Goal: Task Accomplishment & Management: Complete application form

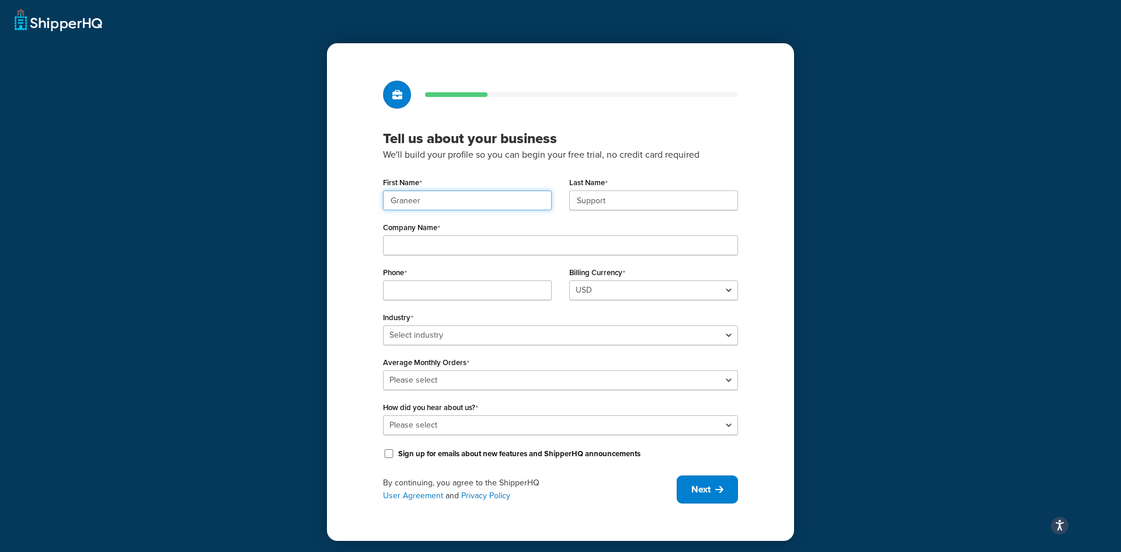
drag, startPoint x: 433, startPoint y: 206, endPoint x: 380, endPoint y: 206, distance: 53.1
click at [380, 206] on div "First Name Graneer" at bounding box center [467, 196] width 186 height 45
type input "Dewlin"
type input "Rosdahl"
type input "Graneer"
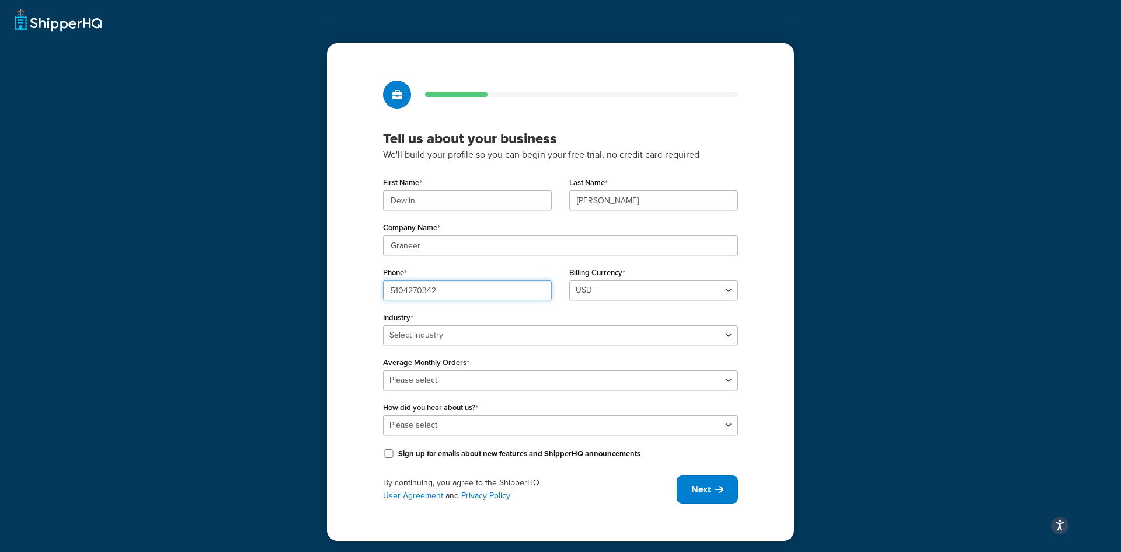
type input "5104270342"
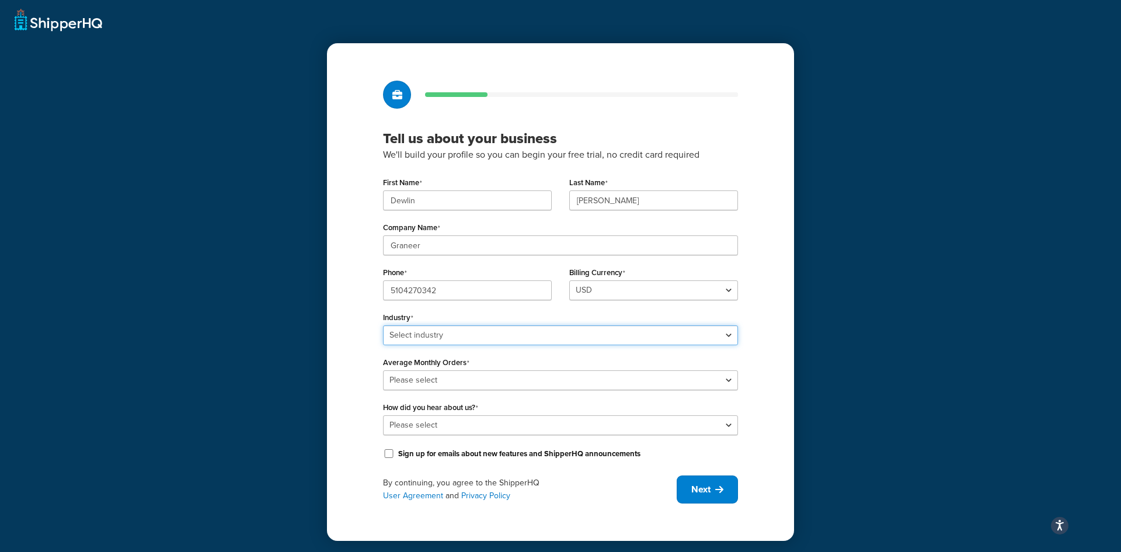
click at [444, 338] on select "Select industry Automotive Adult Agriculture Alcohol, Tobacco & CBD Arts & Craf…" at bounding box center [560, 335] width 355 height 20
select select "2"
click at [383, 325] on select "Select industry Automotive Adult Agriculture Alcohol, Tobacco & CBD Arts & Craf…" at bounding box center [560, 335] width 355 height 20
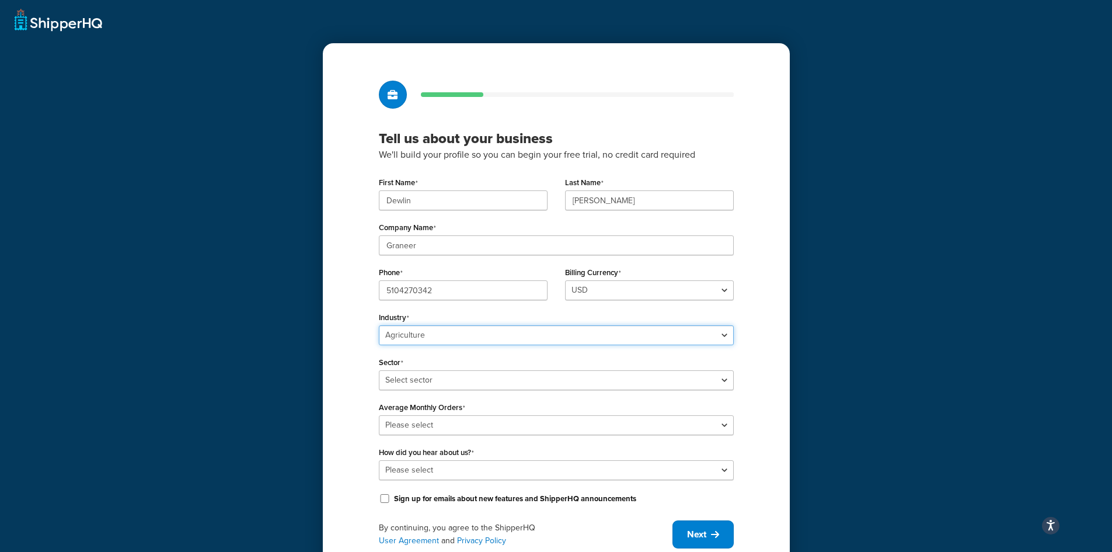
scroll to position [46, 0]
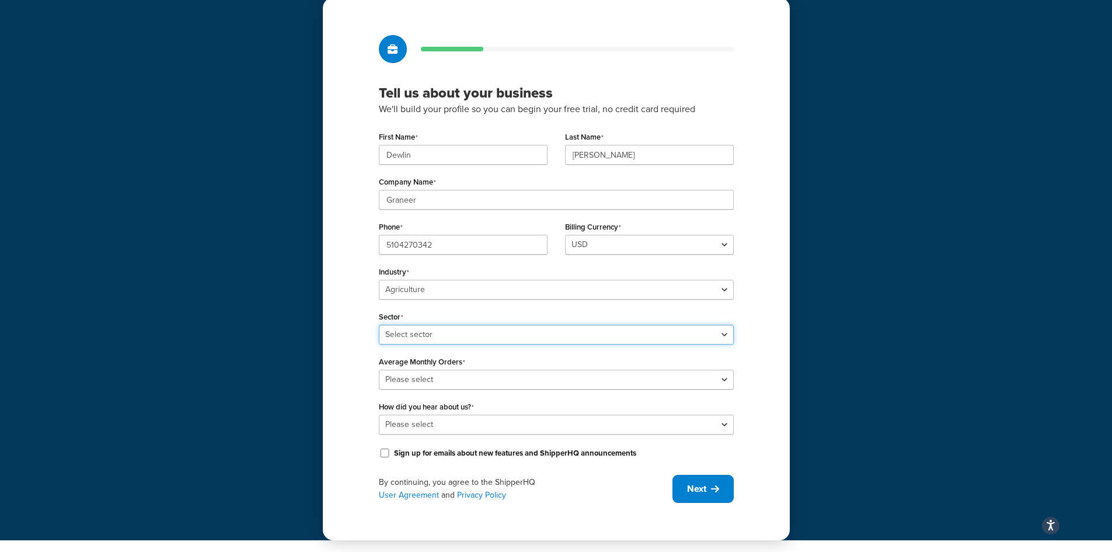
click at [477, 333] on select "Select sector Agriculture Equipment & Supplies Hydroponics" at bounding box center [556, 335] width 355 height 20
select select "1"
click at [379, 325] on select "Select sector Agriculture Equipment & Supplies Hydroponics" at bounding box center [556, 335] width 355 height 20
click at [458, 380] on select "Please select 0-500 501-1,000 1,001-10,000 10,001-20,000 Over 20,000" at bounding box center [556, 380] width 355 height 20
select select "1"
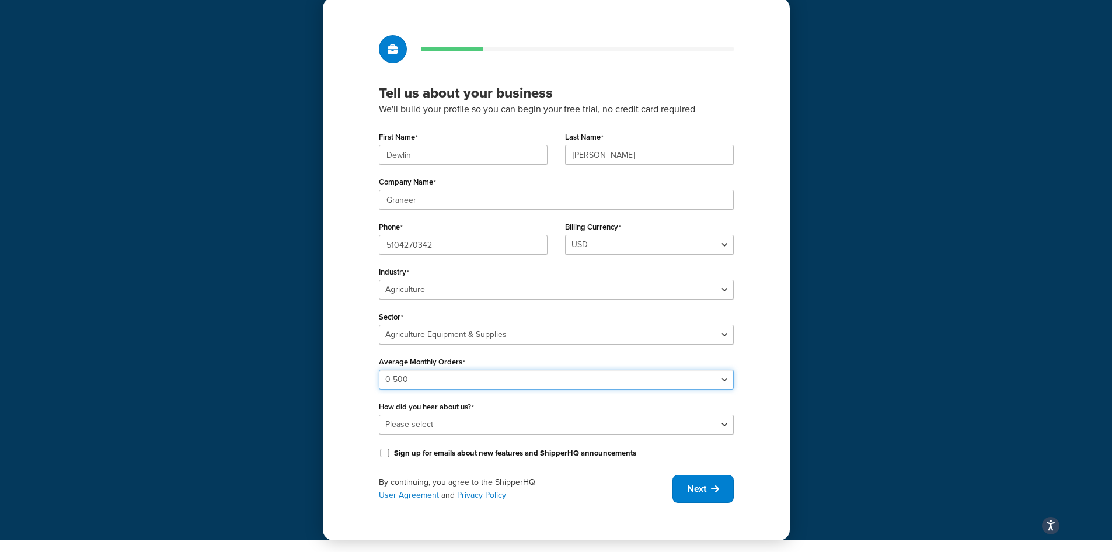
click at [379, 370] on select "Please select 0-500 501-1,000 1,001-10,000 10,001-20,000 Over 20,000" at bounding box center [556, 380] width 355 height 20
click at [457, 425] on select "Please select Online Search App Store or Marketplace Listing Referred by Agency…" at bounding box center [556, 425] width 355 height 20
select select "1"
click at [379, 415] on select "Please select Online Search App Store or Marketplace Listing Referred by Agency…" at bounding box center [556, 425] width 355 height 20
click at [704, 489] on span "Next" at bounding box center [696, 488] width 19 height 13
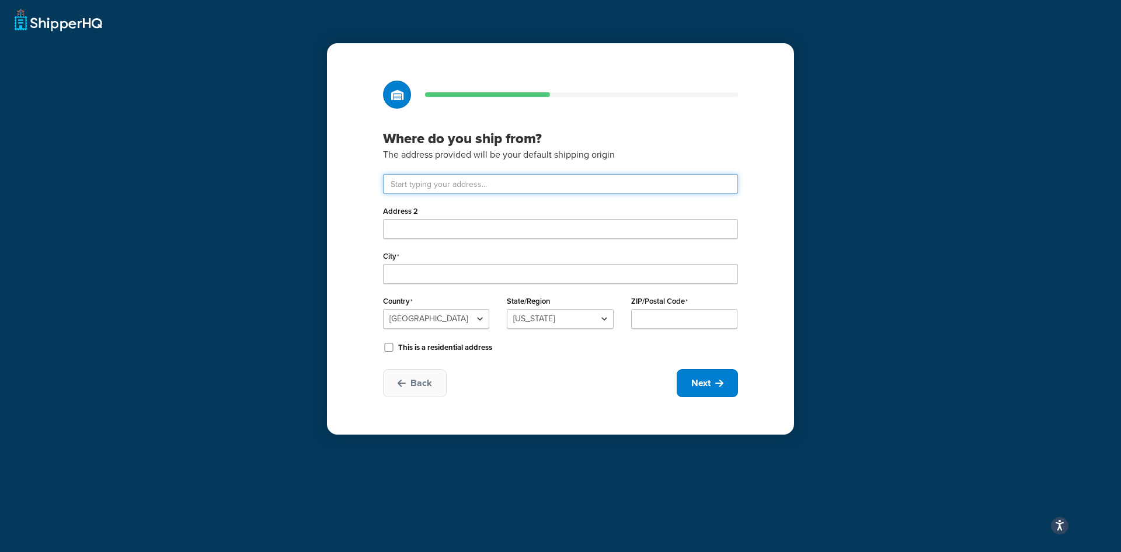
click at [473, 184] on input "text" at bounding box center [560, 184] width 355 height 20
drag, startPoint x: 390, startPoint y: 227, endPoint x: 417, endPoint y: 232, distance: 27.3
click at [400, 229] on div "Where do you ship from? The address provided will be your default shipping orig…" at bounding box center [560, 238] width 467 height 391
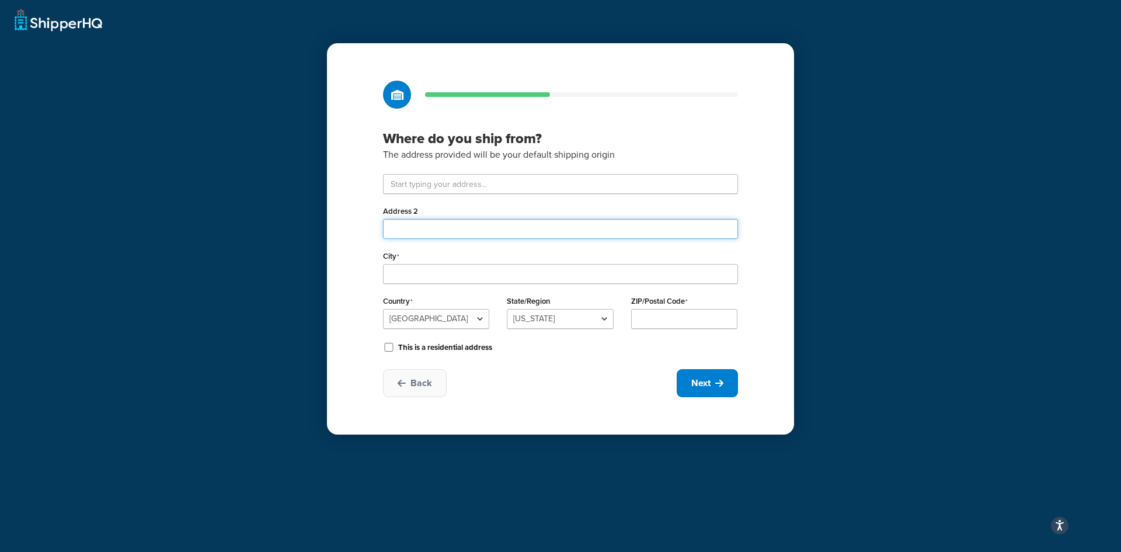
click at [415, 229] on input "Address 2" at bounding box center [560, 229] width 355 height 20
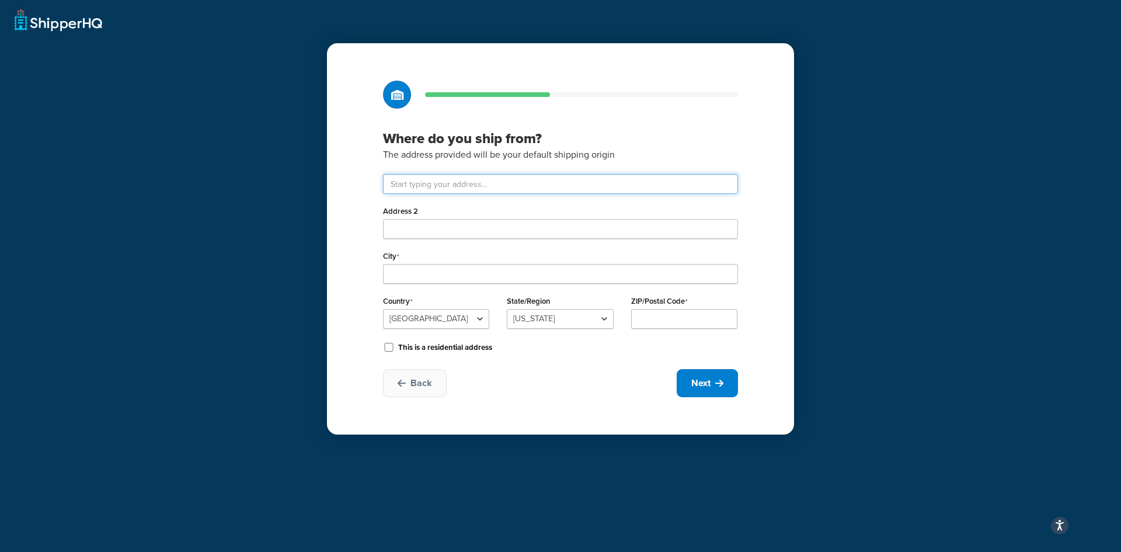
click at [423, 187] on input "text" at bounding box center [560, 184] width 355 height 20
paste input "1781 S. Wesleyan Blvd"
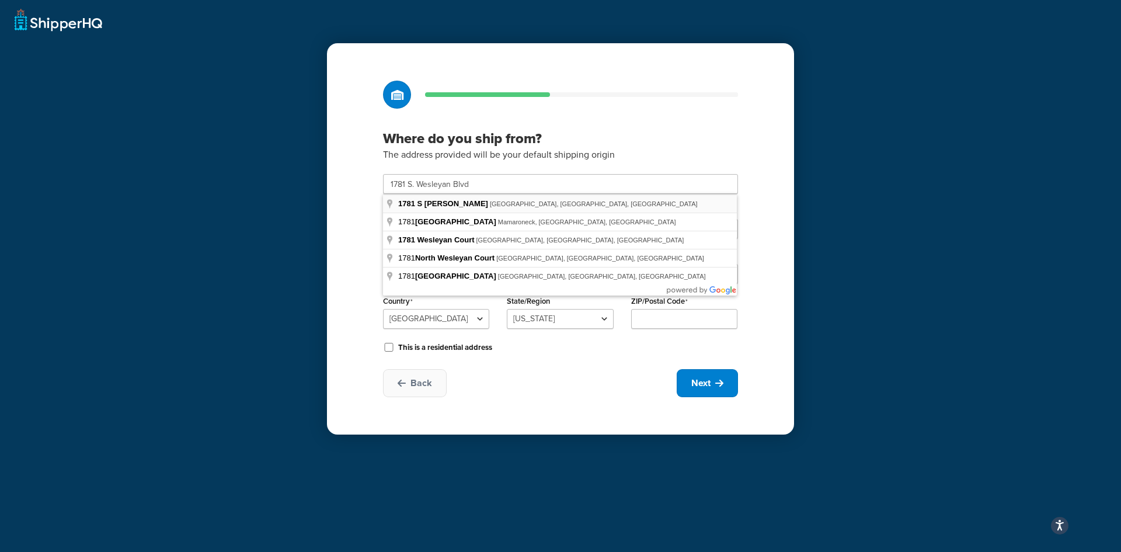
type input "1781 S Wesleyan Blvd"
type input "Rocky Mount"
select select "33"
type input "27803"
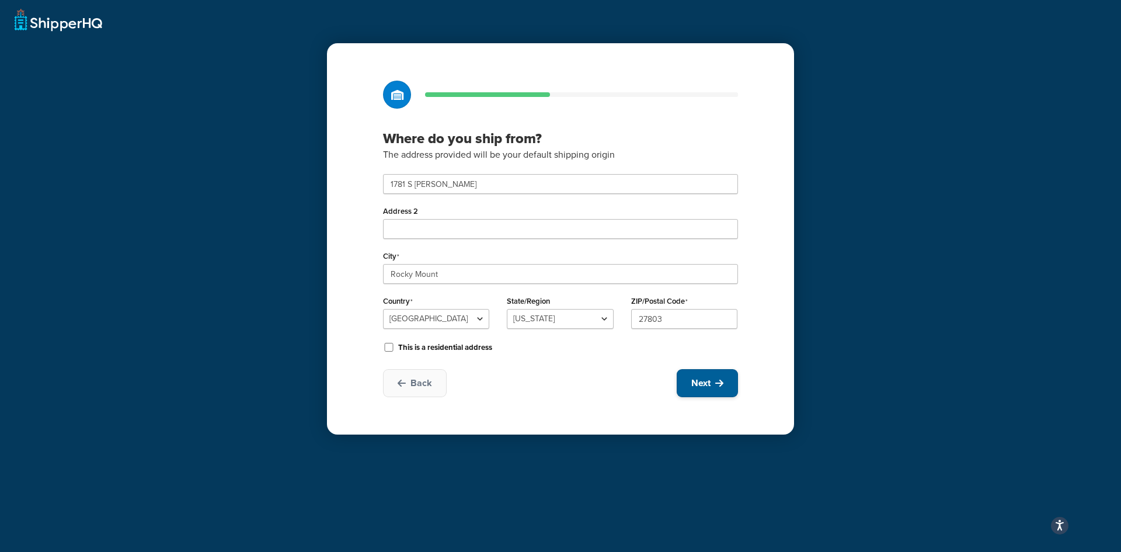
click at [703, 382] on span "Next" at bounding box center [700, 383] width 19 height 13
select select "1"
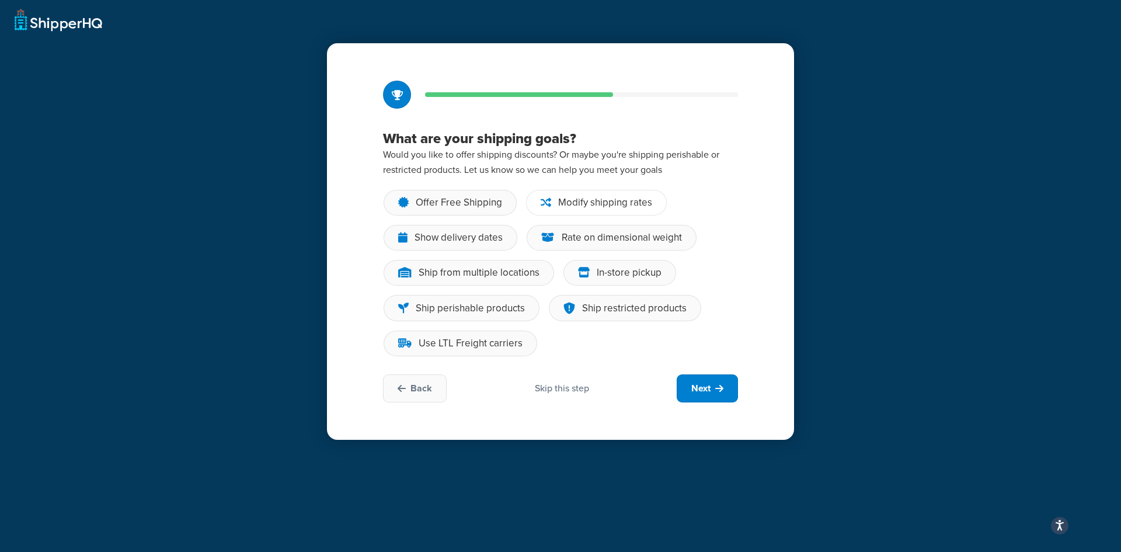
click at [584, 202] on div "Modify shipping rates" at bounding box center [605, 203] width 94 height 12
click at [0, 0] on input "Modify shipping rates" at bounding box center [0, 0] width 0 height 0
click at [487, 276] on div "Ship from multiple locations" at bounding box center [479, 273] width 121 height 12
click at [0, 0] on input "Ship from multiple locations" at bounding box center [0, 0] width 0 height 0
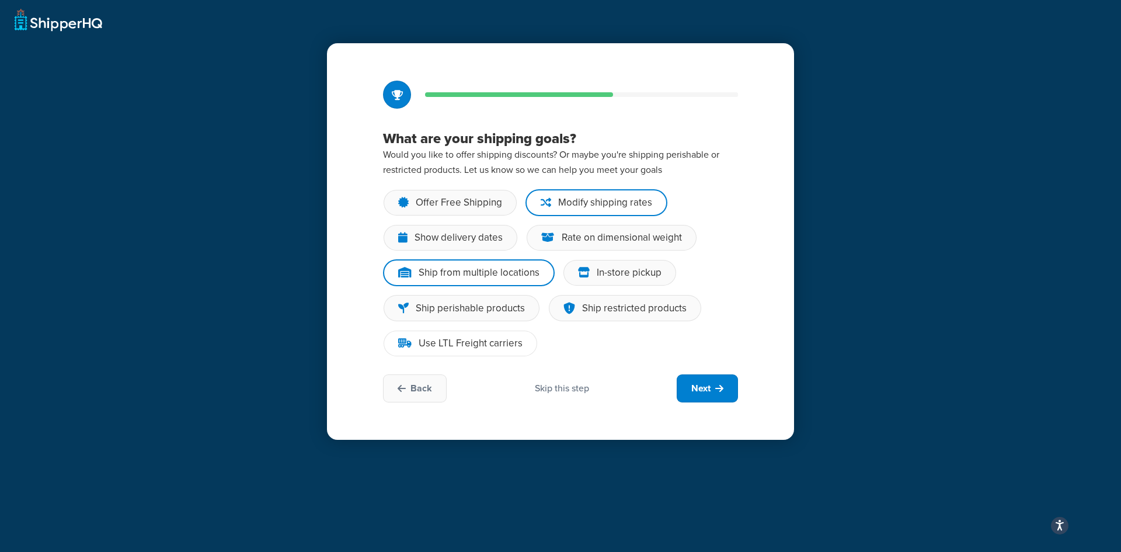
click at [472, 342] on div "Use LTL Freight carriers" at bounding box center [471, 343] width 104 height 12
click at [0, 0] on input "Use LTL Freight carriers" at bounding box center [0, 0] width 0 height 0
click at [441, 239] on div "Show delivery dates" at bounding box center [459, 238] width 88 height 12
click at [0, 0] on input "Show delivery dates" at bounding box center [0, 0] width 0 height 0
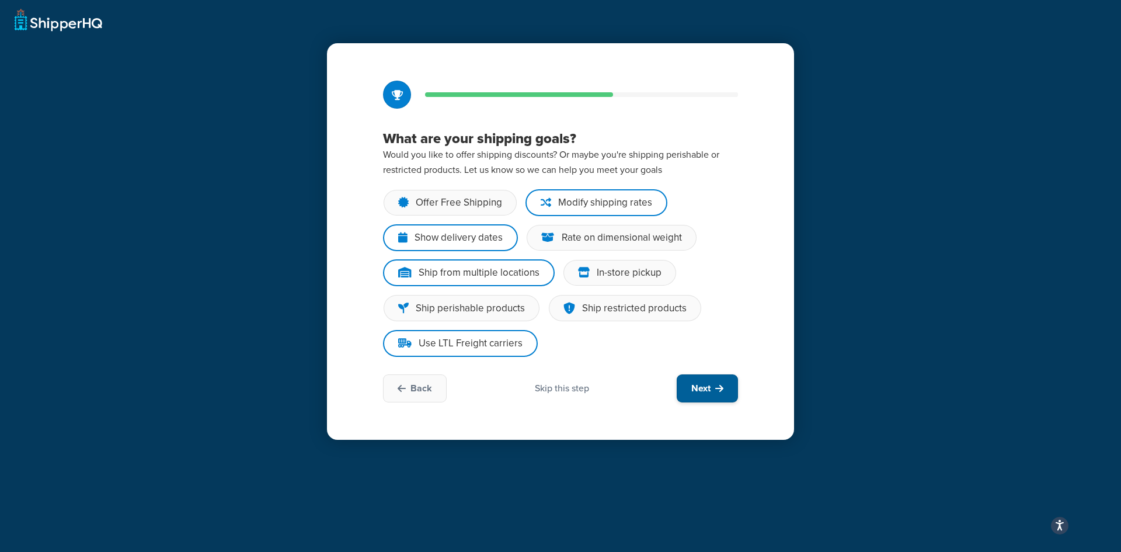
click at [706, 388] on span "Next" at bounding box center [700, 388] width 19 height 13
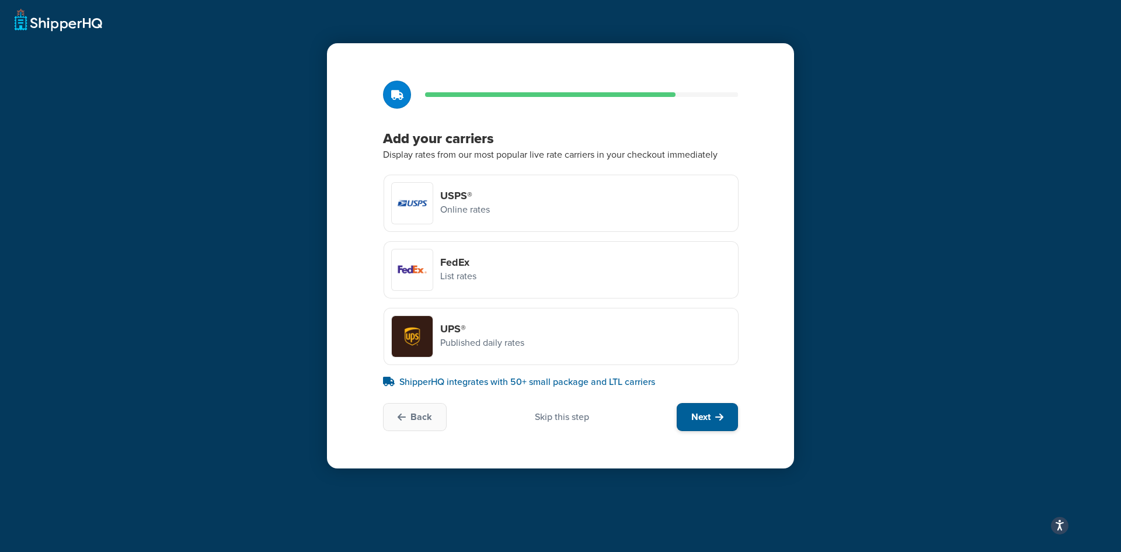
click at [695, 417] on span "Next" at bounding box center [700, 416] width 19 height 13
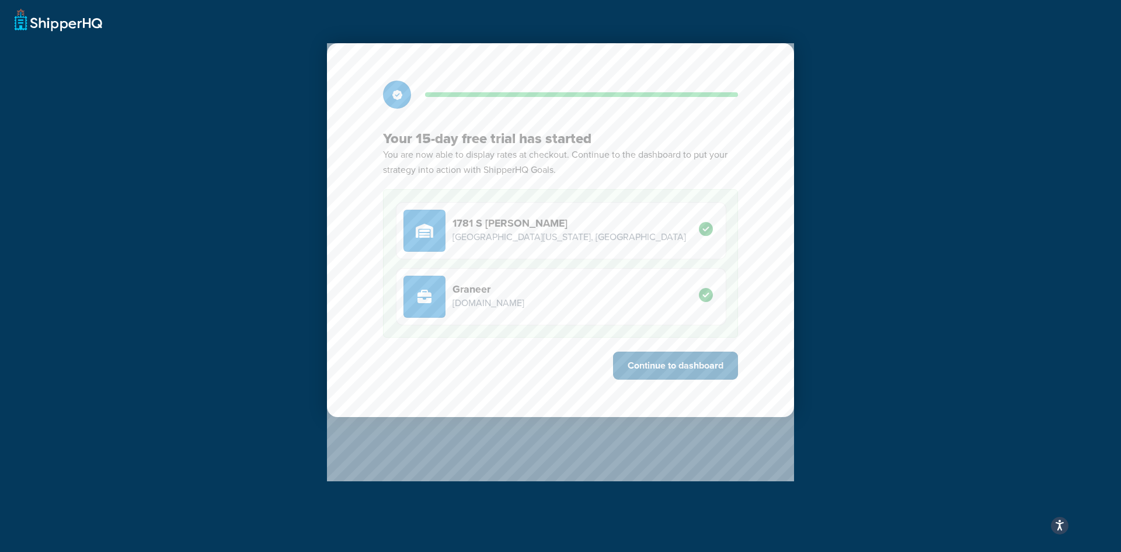
click at [657, 364] on button "Continue to dashboard" at bounding box center [675, 365] width 125 height 28
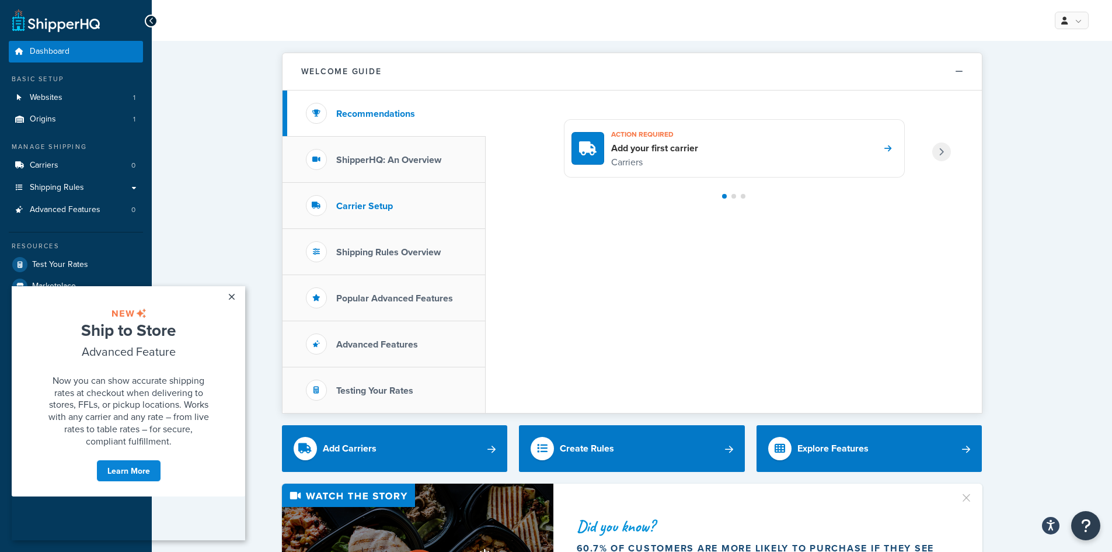
click at [363, 207] on h3 "Carrier Setup" at bounding box center [364, 206] width 57 height 11
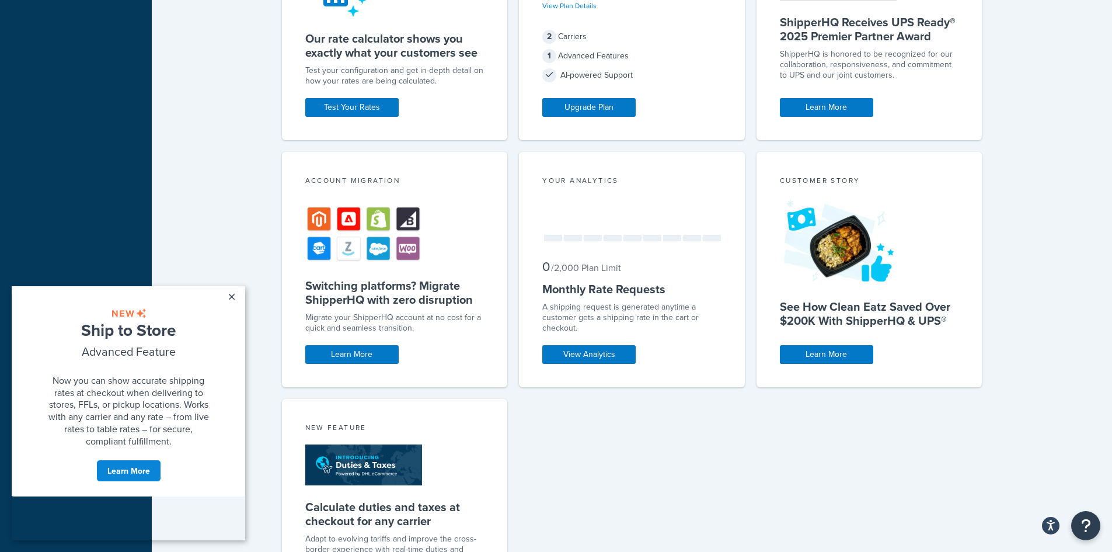
scroll to position [817, 0]
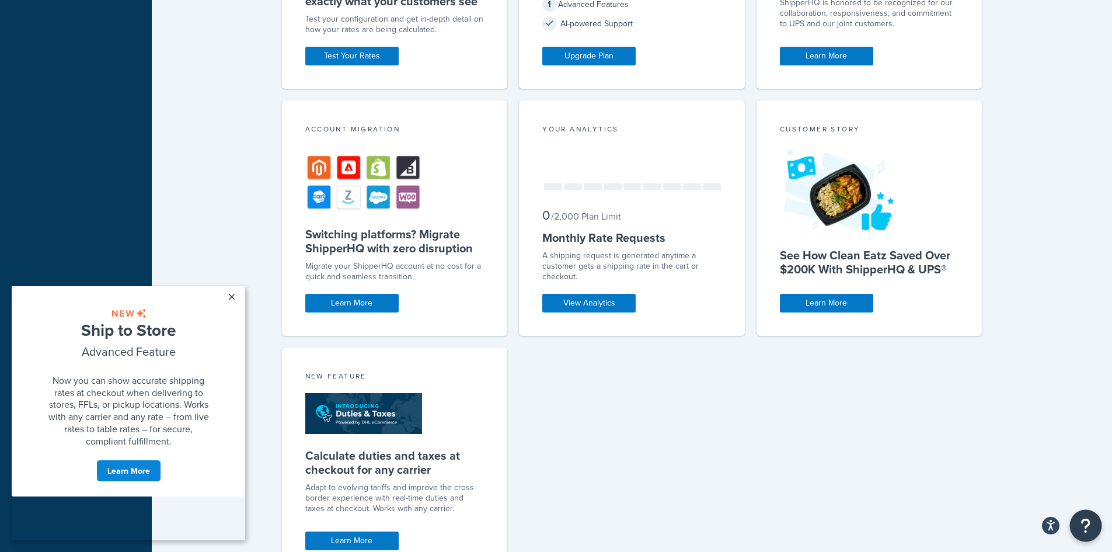
click at [1084, 524] on icon "Open Resource Center" at bounding box center [1086, 525] width 11 height 16
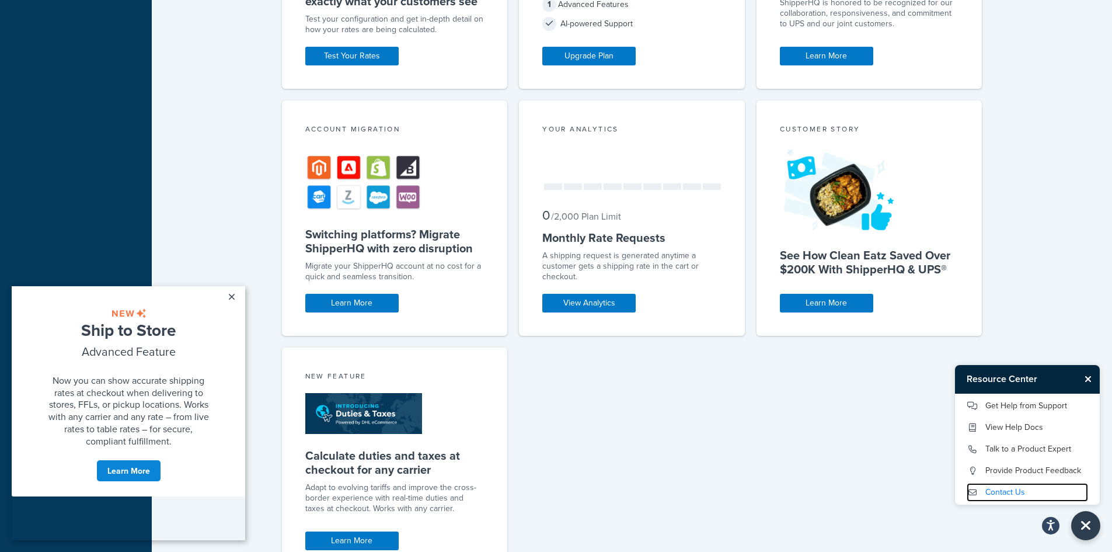
click at [1015, 493] on link "Contact Us" at bounding box center [1027, 492] width 121 height 19
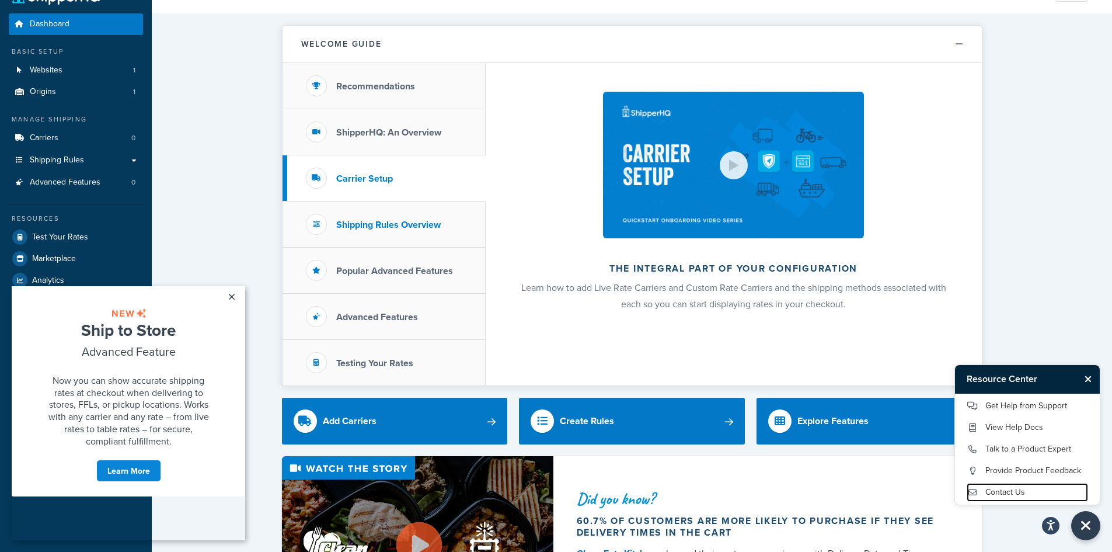
scroll to position [0, 0]
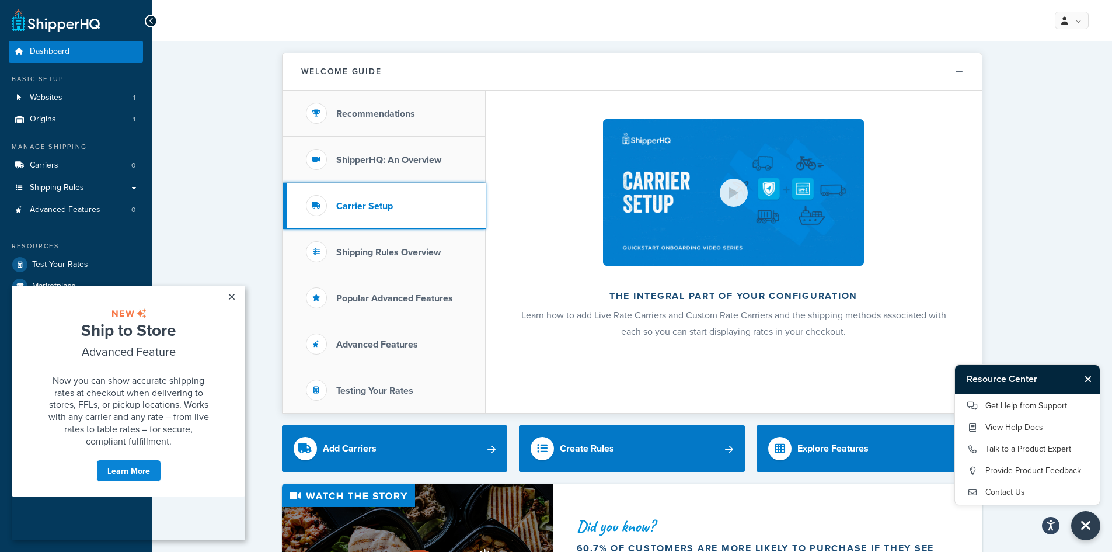
click at [362, 204] on h3 "Carrier Setup" at bounding box center [364, 206] width 57 height 11
click at [735, 194] on div at bounding box center [733, 193] width 9 height 12
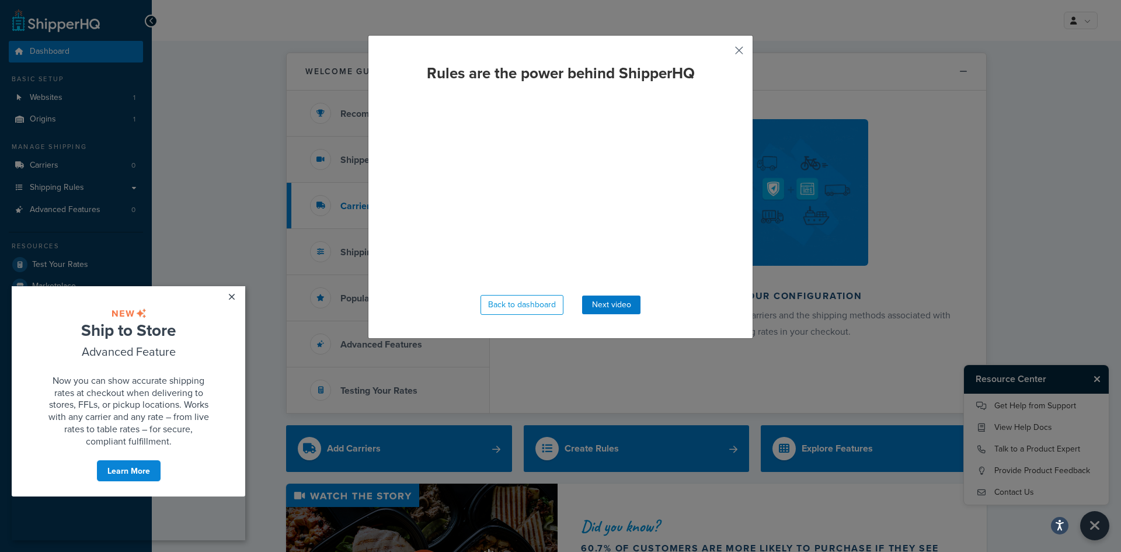
click at [723, 53] on button "button" at bounding box center [722, 54] width 3 height 3
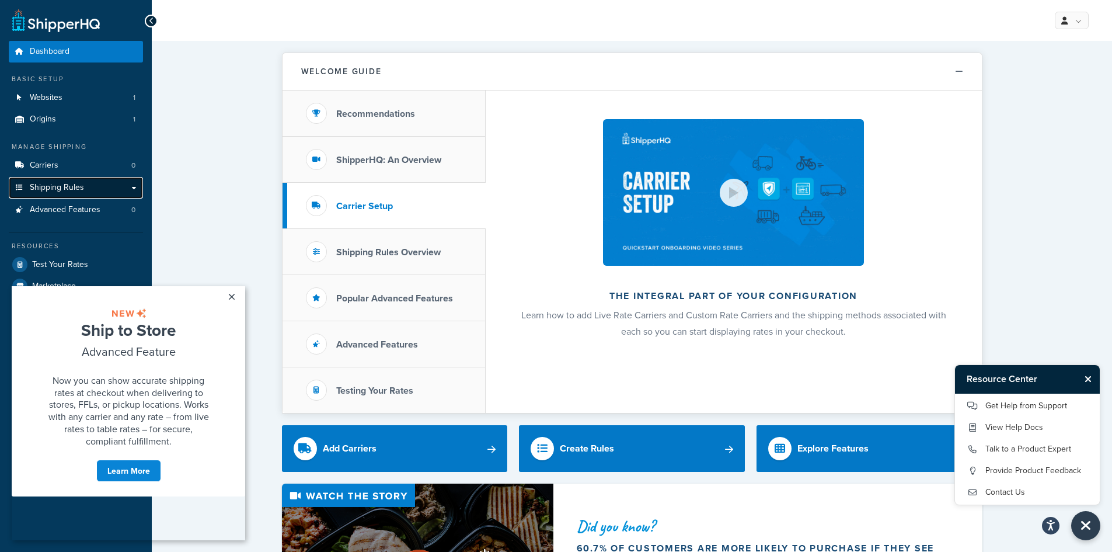
click at [90, 184] on link "Shipping Rules" at bounding box center [76, 188] width 134 height 22
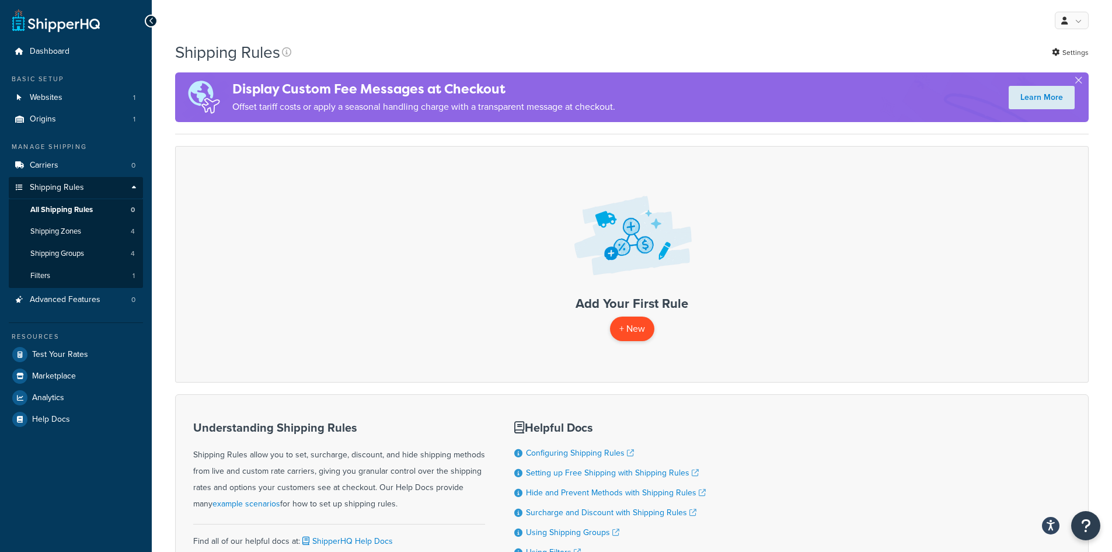
click at [623, 330] on p "+ New" at bounding box center [632, 328] width 44 height 24
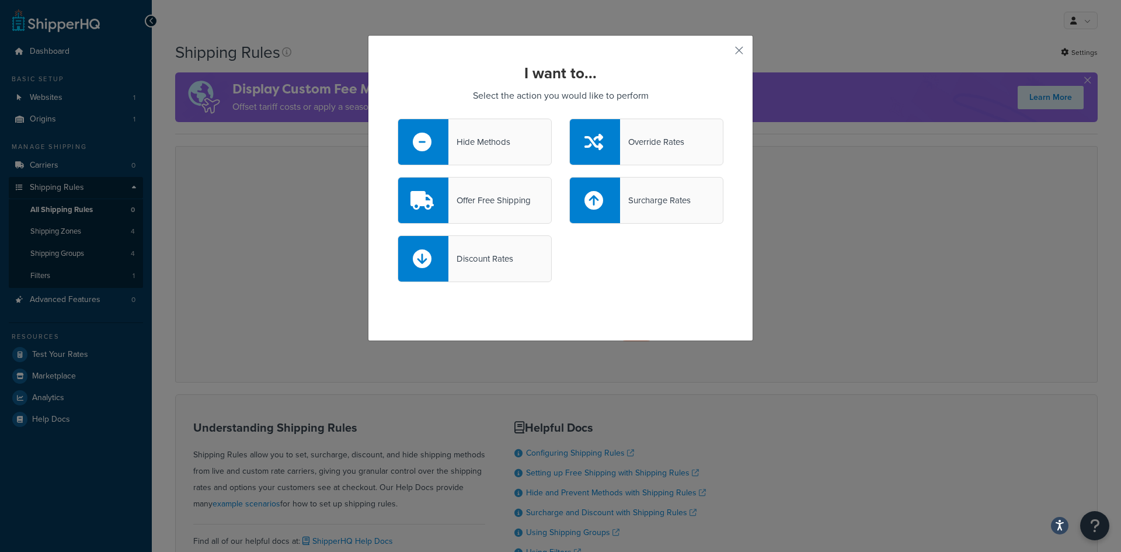
click at [659, 142] on div "Override Rates" at bounding box center [652, 142] width 64 height 16
click at [0, 0] on input "Override Rates" at bounding box center [0, 0] width 0 height 0
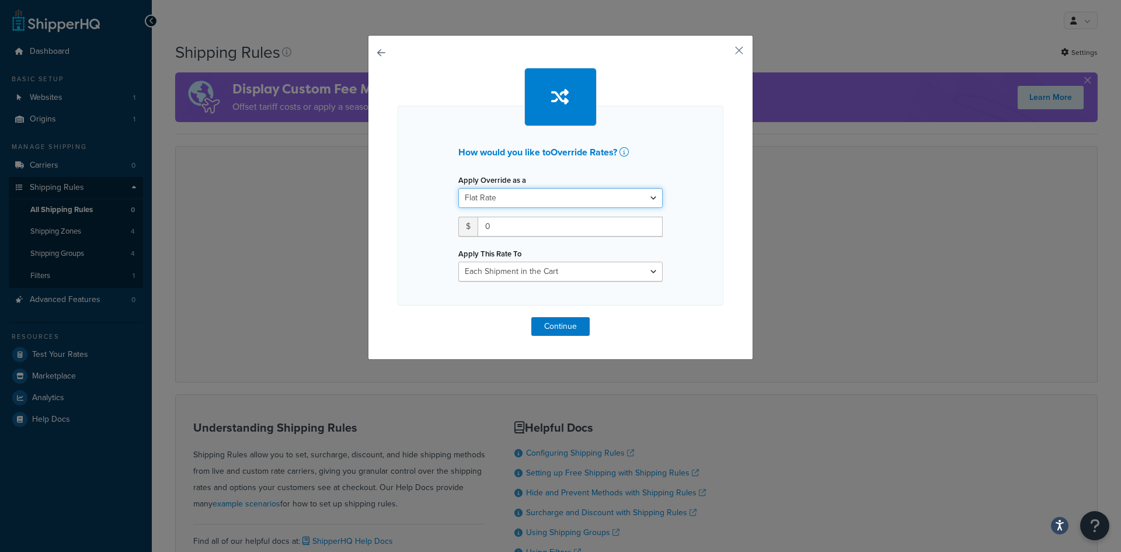
click at [513, 199] on select "Flat Rate Percentage Flat Rate & Percentage" at bounding box center [560, 198] width 204 height 20
select select "PERCENTAGE"
click at [458, 188] on select "Flat Rate Percentage Flat Rate & Percentage" at bounding box center [560, 198] width 204 height 20
click at [525, 270] on select "Each Shipment in the Cart Each Shipping Group in the Cart Each Item within a Sh…" at bounding box center [560, 272] width 204 height 20
click at [534, 272] on select "Each Shipment in the Cart Each Shipping Group in the Cart Each Item within a Sh…" at bounding box center [560, 272] width 204 height 20
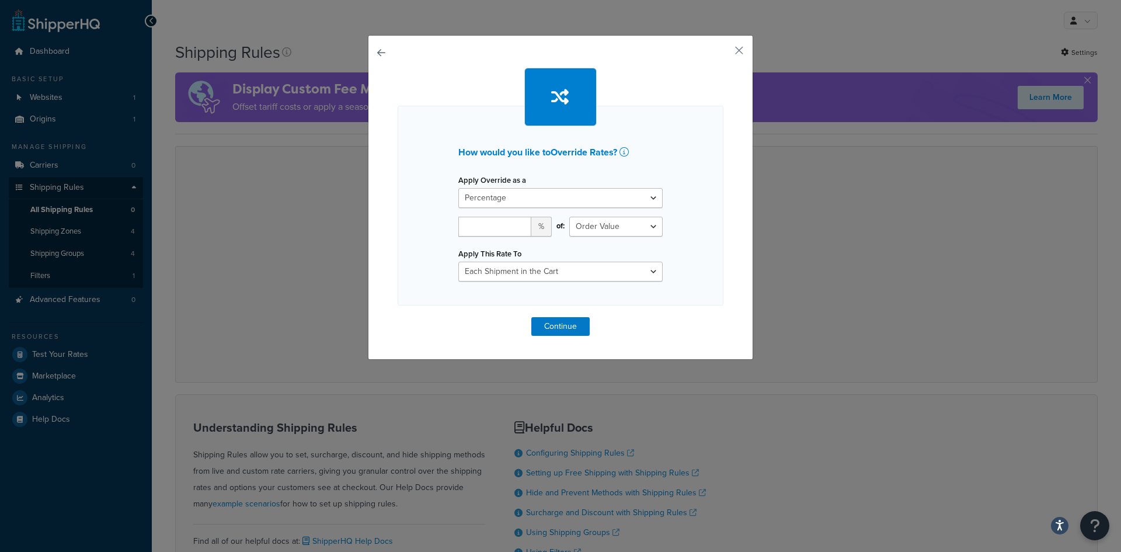
click at [398, 317] on button "button" at bounding box center [398, 317] width 0 height 0
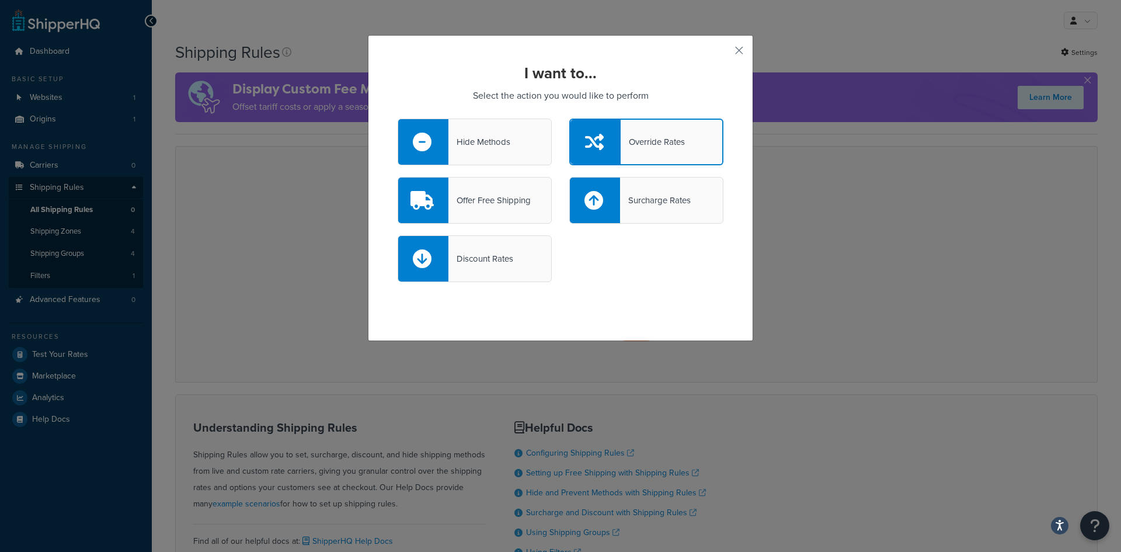
click at [644, 206] on div "Surcharge Rates" at bounding box center [655, 200] width 71 height 16
click at [0, 0] on input "Surcharge Rates" at bounding box center [0, 0] width 0 height 0
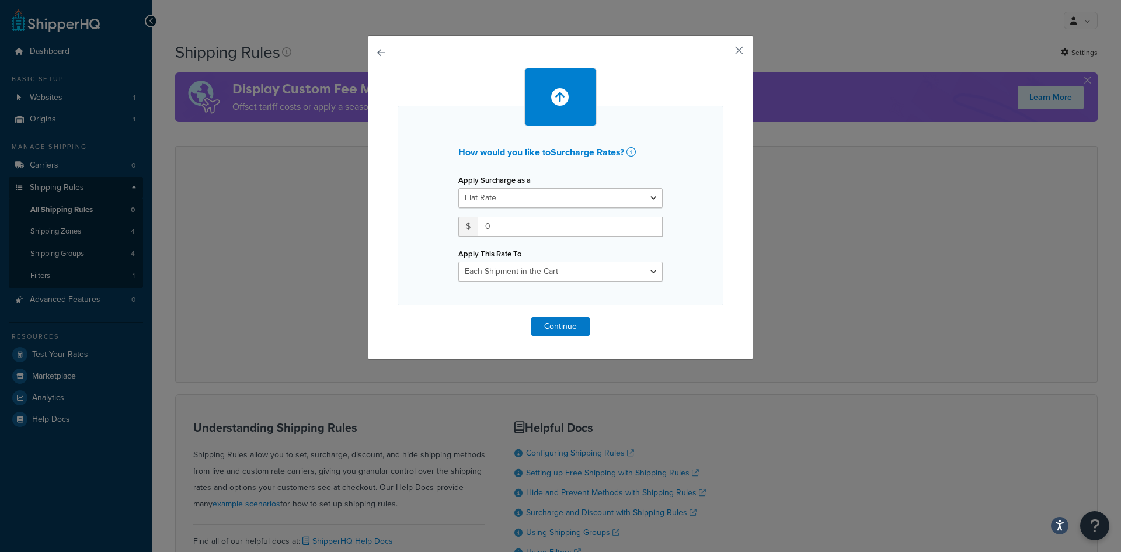
click at [398, 317] on button "button" at bounding box center [398, 317] width 0 height 0
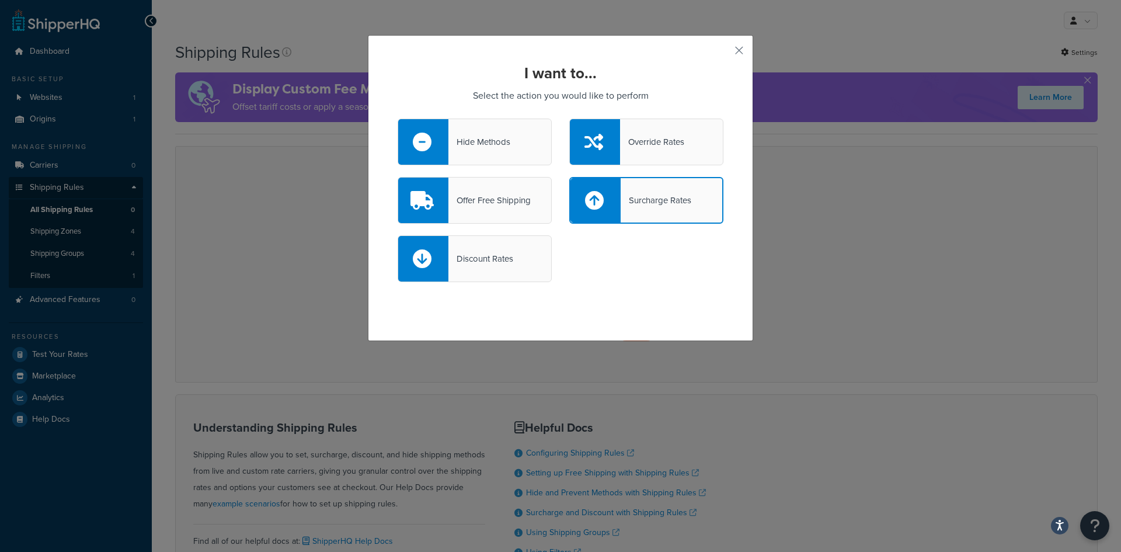
click at [479, 137] on div "Hide Methods" at bounding box center [479, 142] width 62 height 16
click at [0, 0] on input "Hide Methods" at bounding box center [0, 0] width 0 height 0
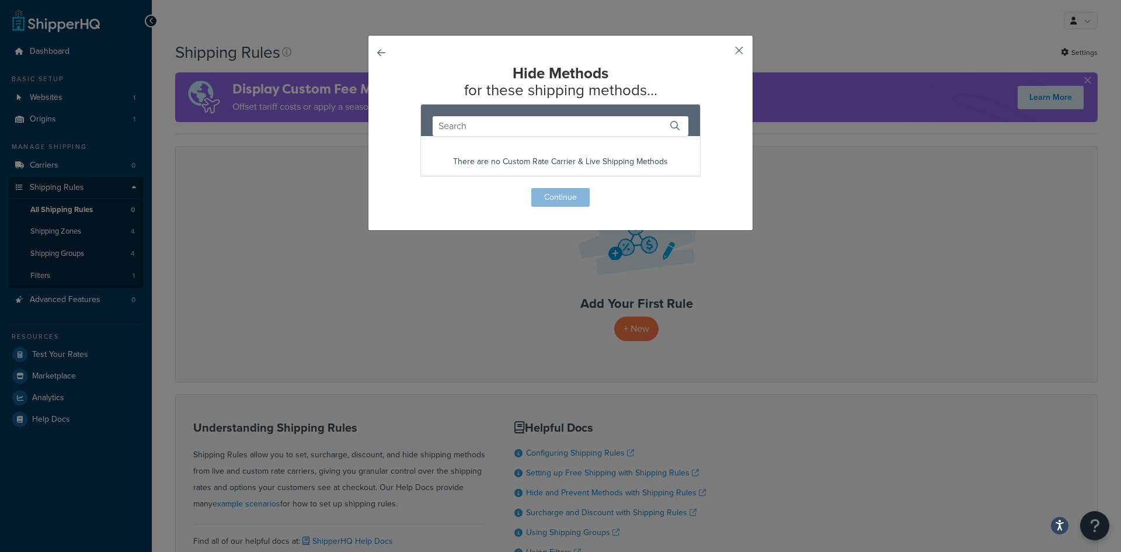
click at [723, 53] on button "button" at bounding box center [722, 54] width 3 height 3
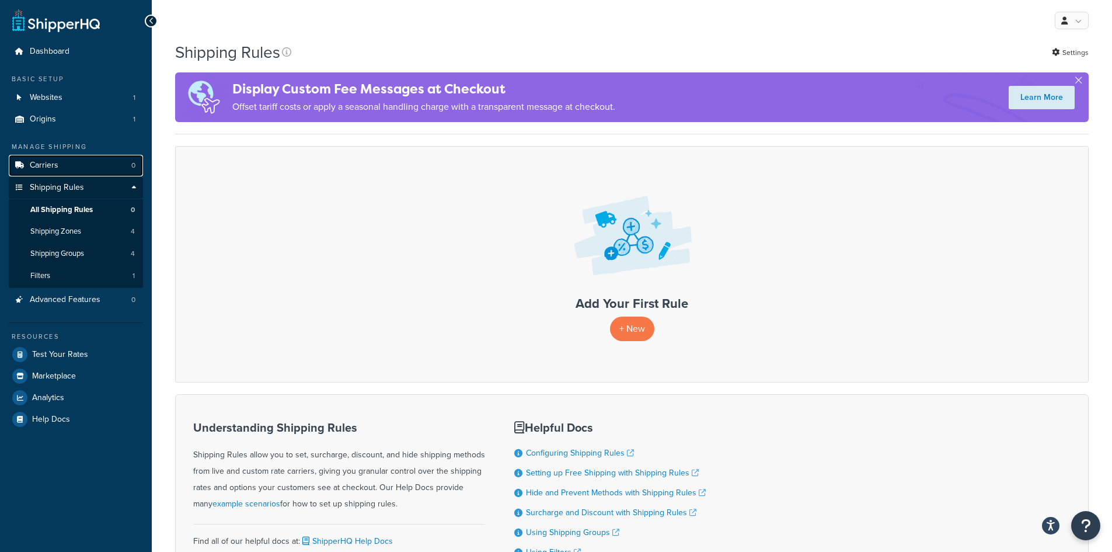
click at [78, 165] on link "Carriers 0" at bounding box center [76, 166] width 134 height 22
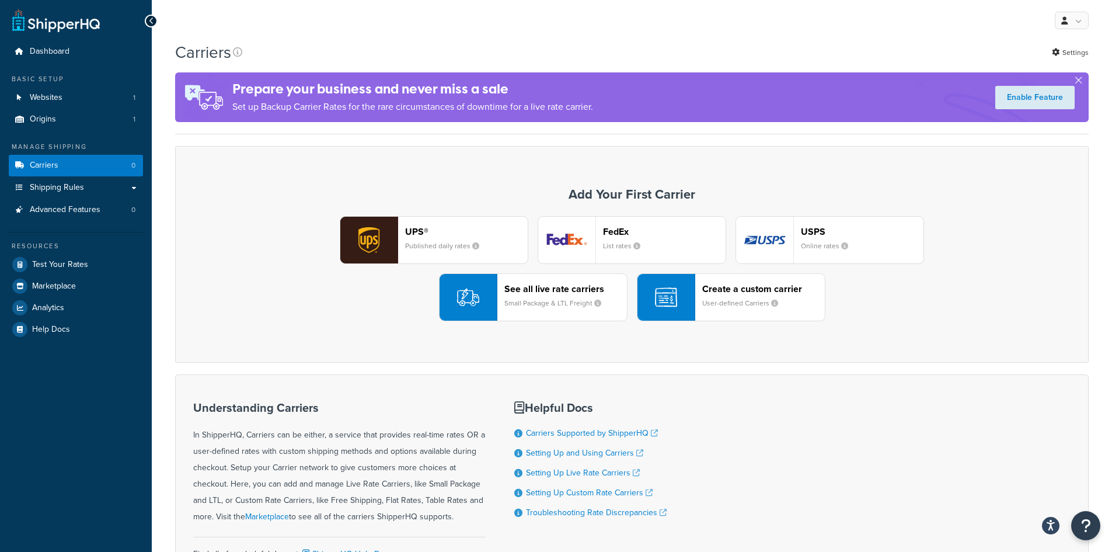
click at [730, 296] on div "Create a custom carrier User-defined Carriers" at bounding box center [763, 297] width 123 height 28
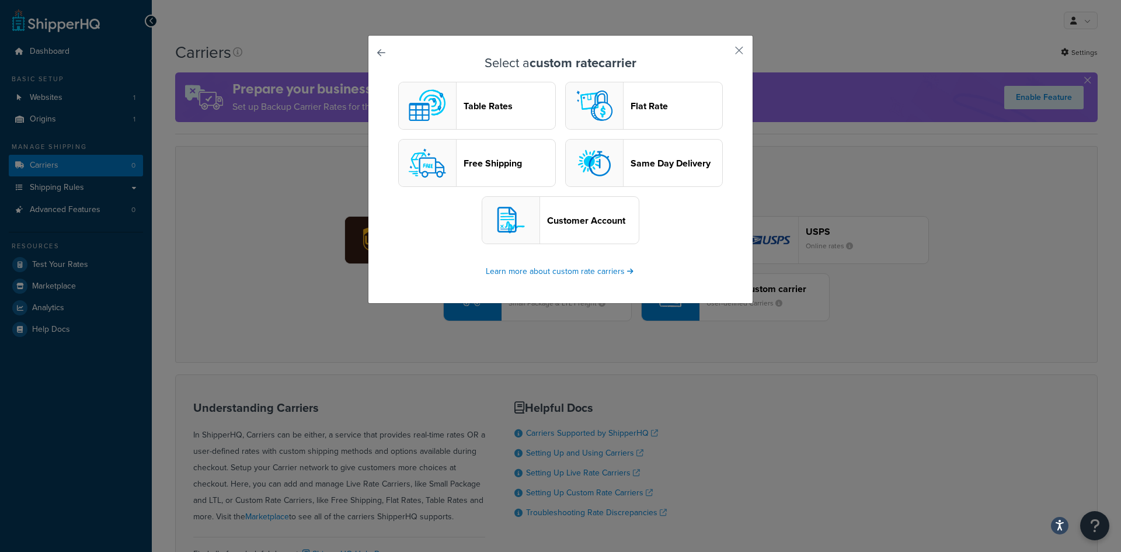
click at [483, 106] on header "Table Rates" at bounding box center [510, 105] width 92 height 11
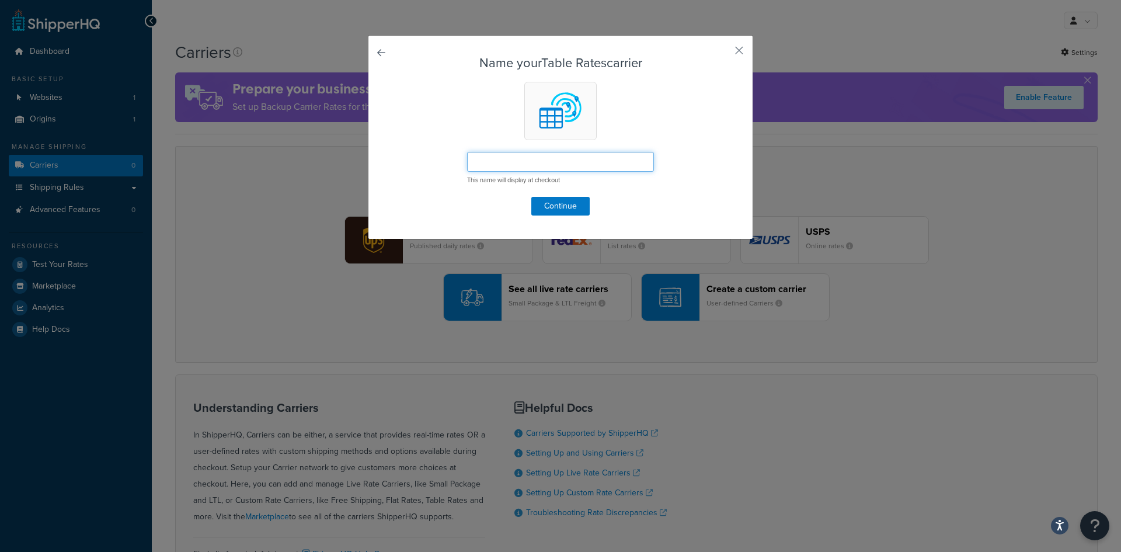
click at [506, 159] on input "text" at bounding box center [560, 162] width 187 height 20
type input "Ground Freight"
click at [540, 208] on button "Continue" at bounding box center [560, 206] width 58 height 19
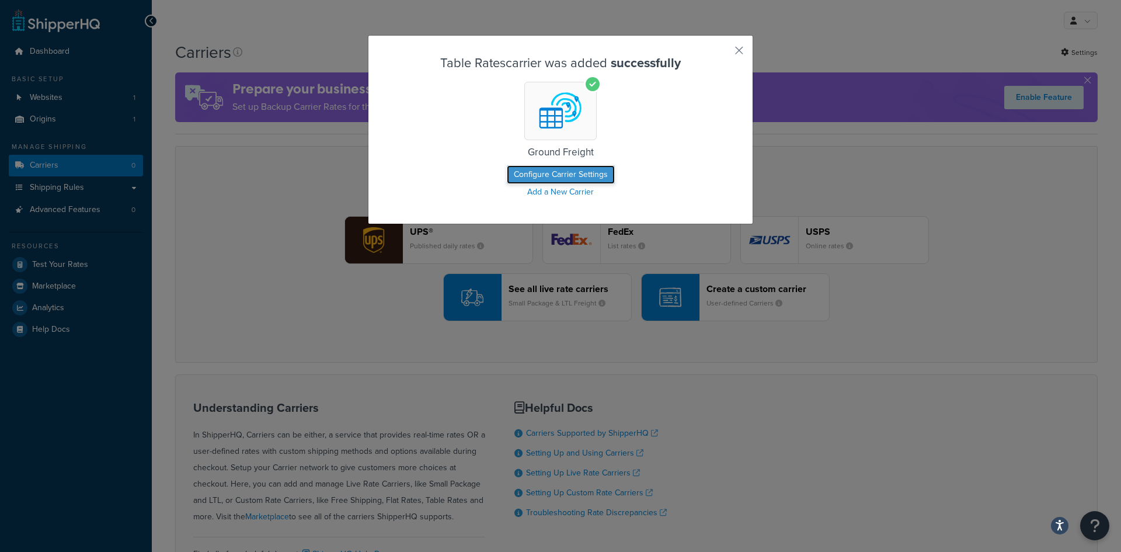
click at [555, 175] on button "Configure Carrier Settings" at bounding box center [561, 174] width 108 height 19
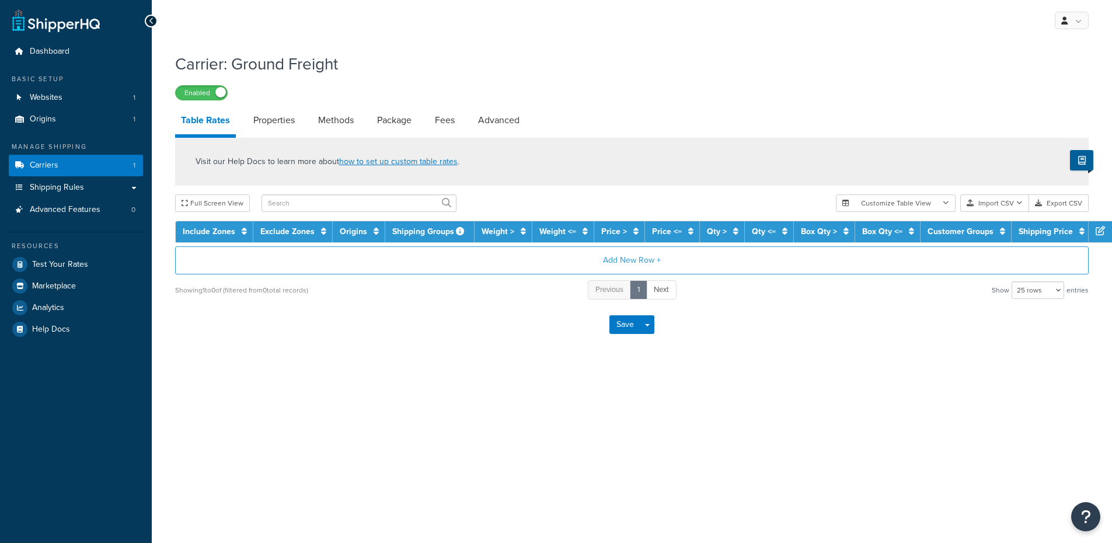
select select "25"
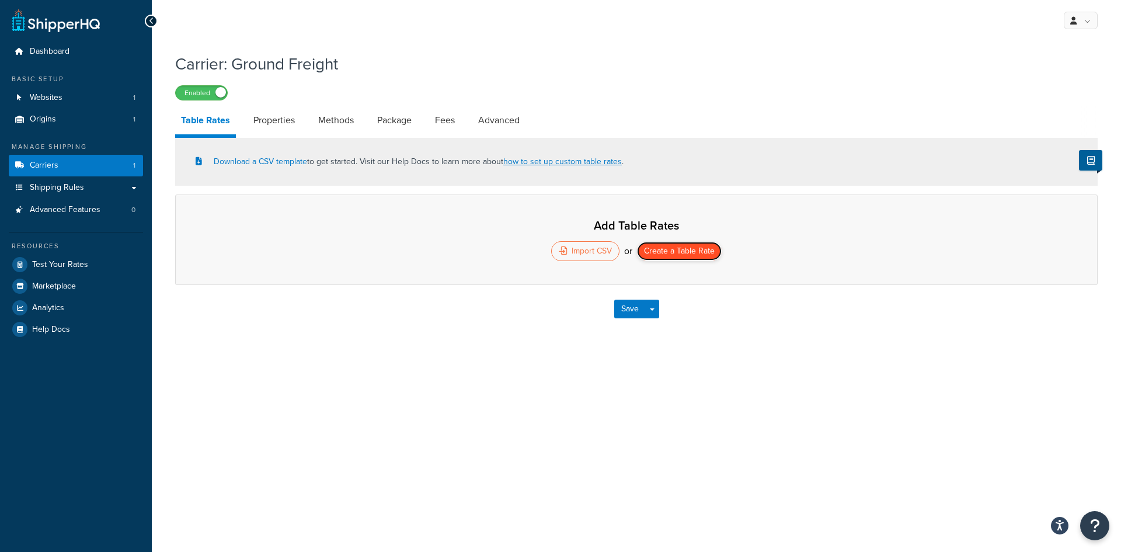
click at [663, 256] on button "Create a Table Rate" at bounding box center [679, 251] width 85 height 19
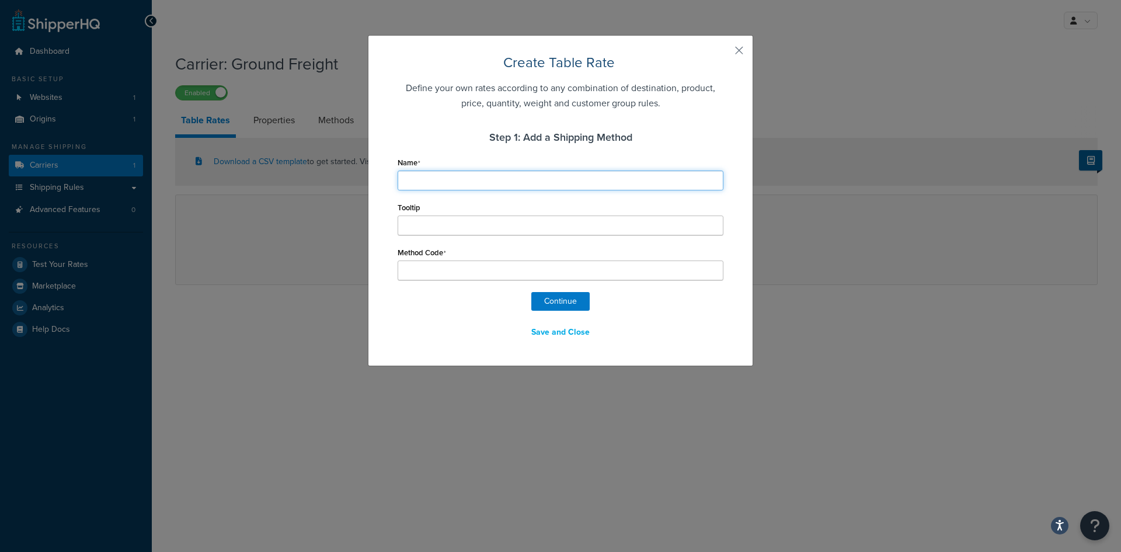
click at [467, 184] on input "Name" at bounding box center [561, 180] width 326 height 20
type input "b"
type input "be"
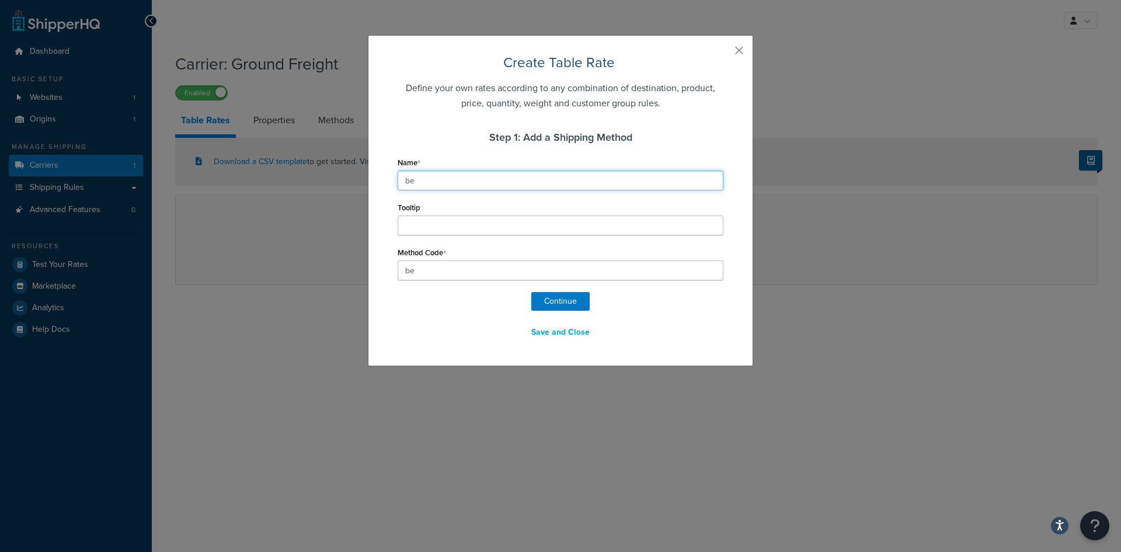
type input "bef"
type input "befc"
type input "befco"
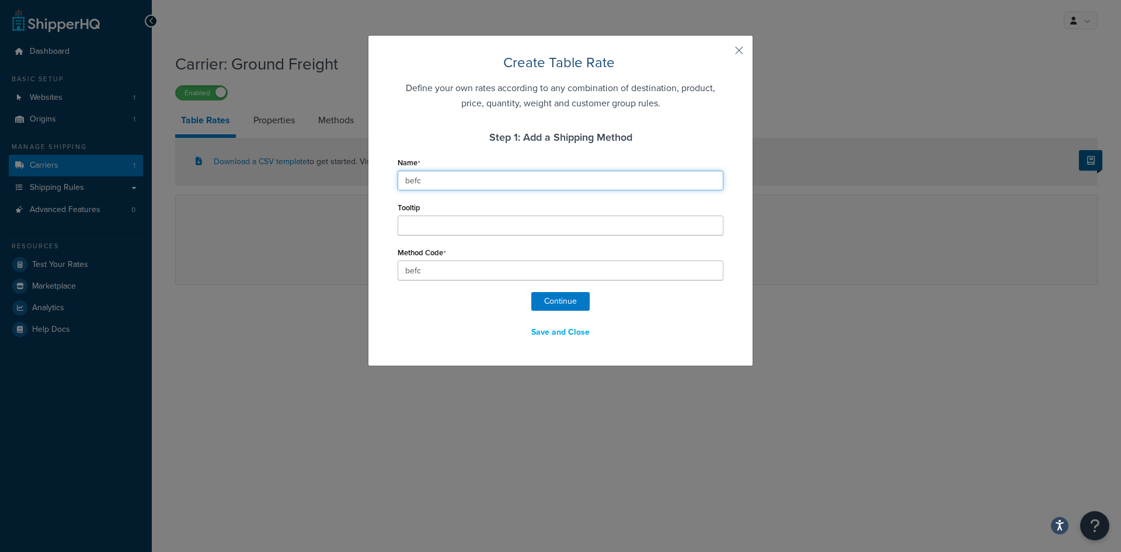
type input "befco"
click at [499, 228] on input "Tooltip" at bounding box center [561, 225] width 326 height 20
click at [554, 301] on button "Continue" at bounding box center [560, 301] width 58 height 19
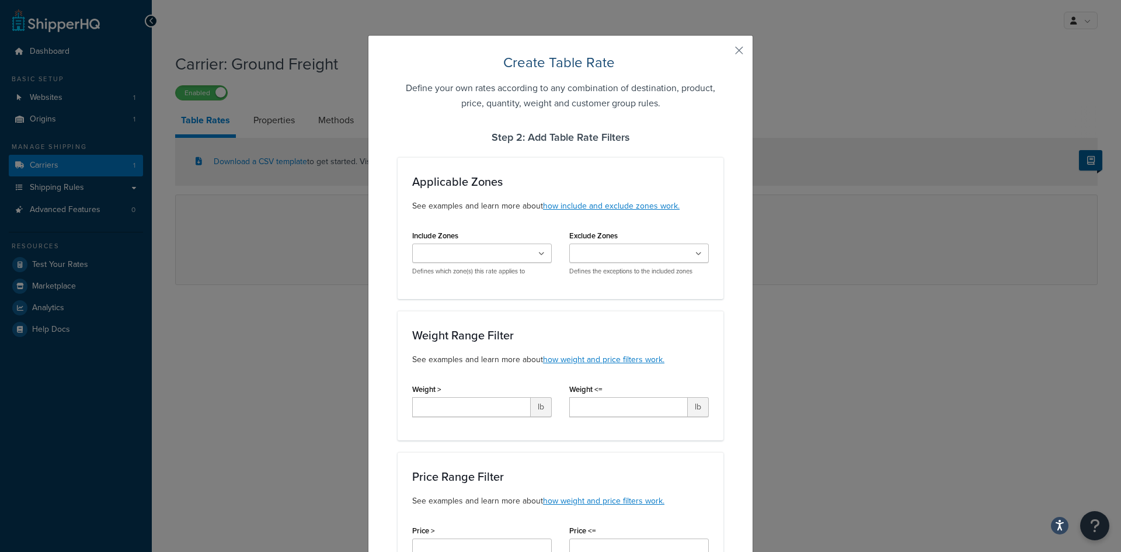
select select "182015"
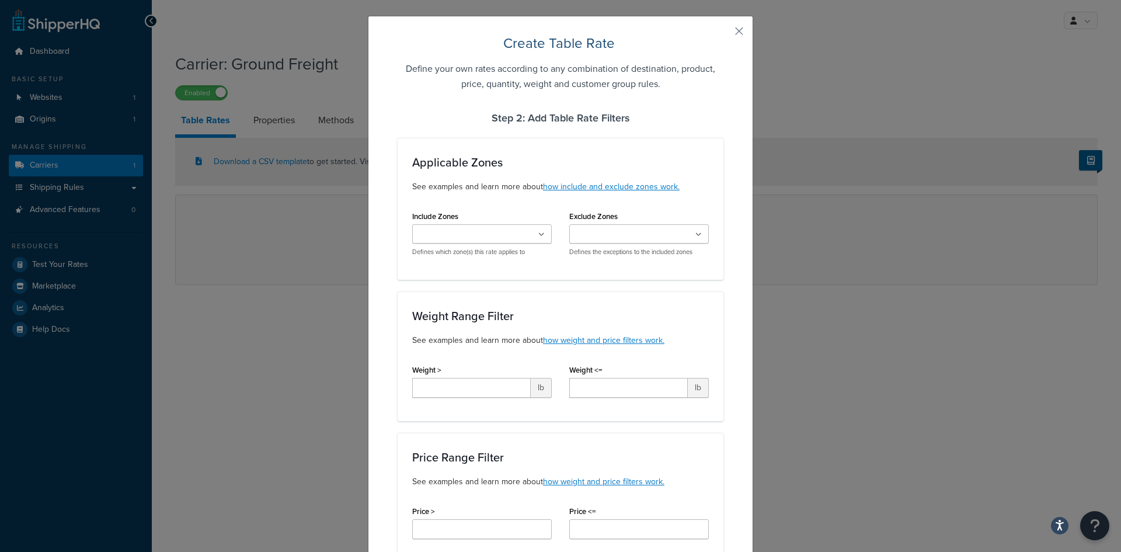
scroll to position [20, 0]
click at [504, 232] on ul at bounding box center [482, 233] width 140 height 19
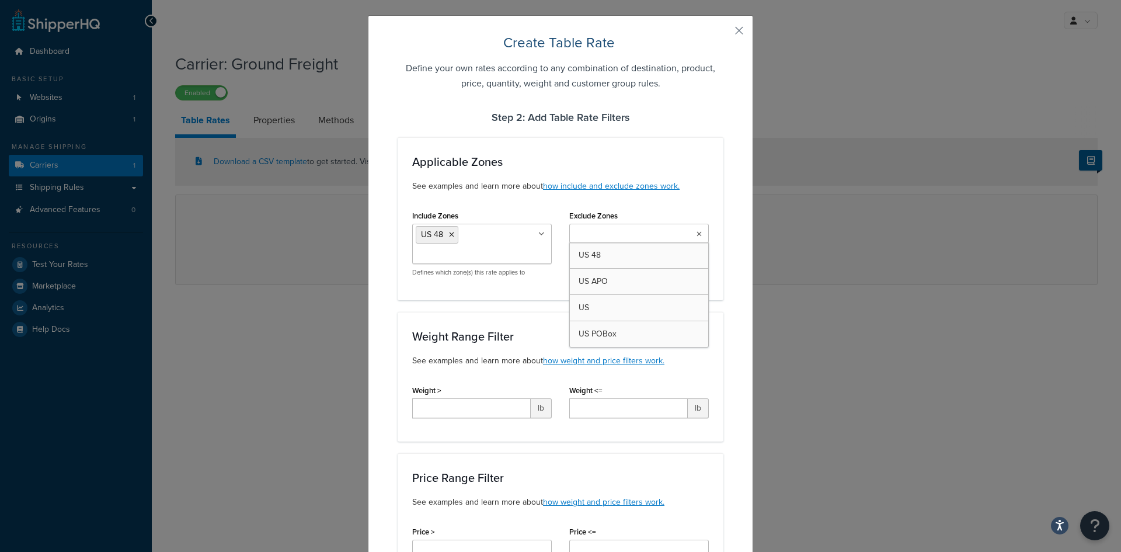
click at [591, 225] on ul at bounding box center [639, 233] width 140 height 19
click at [647, 237] on icon at bounding box center [649, 234] width 5 height 7
click at [539, 328] on div "Weight Range Filter See examples and learn more about how weight and price filt…" at bounding box center [561, 377] width 326 height 130
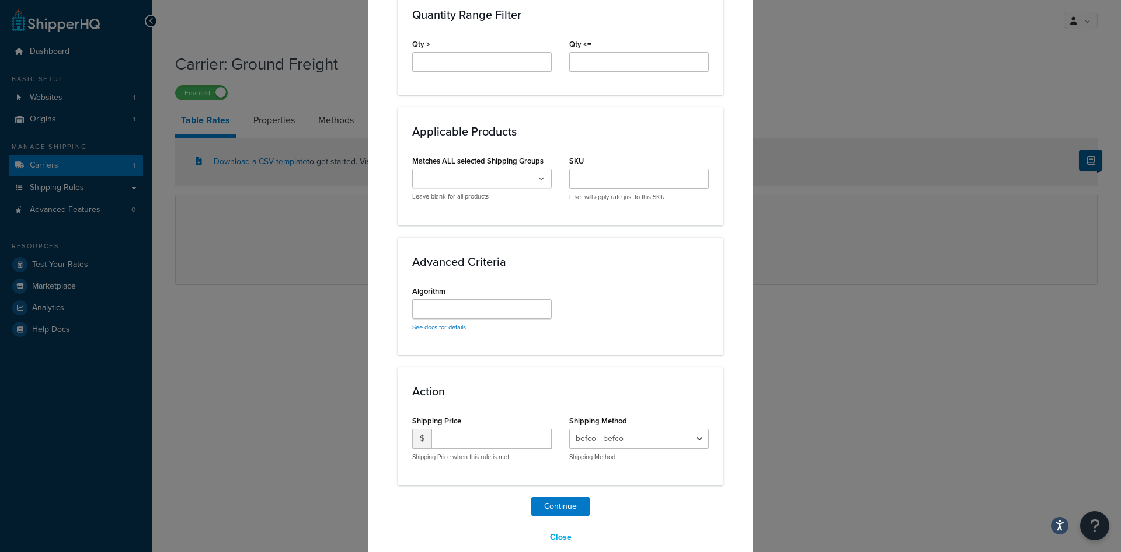
scroll to position [643, 0]
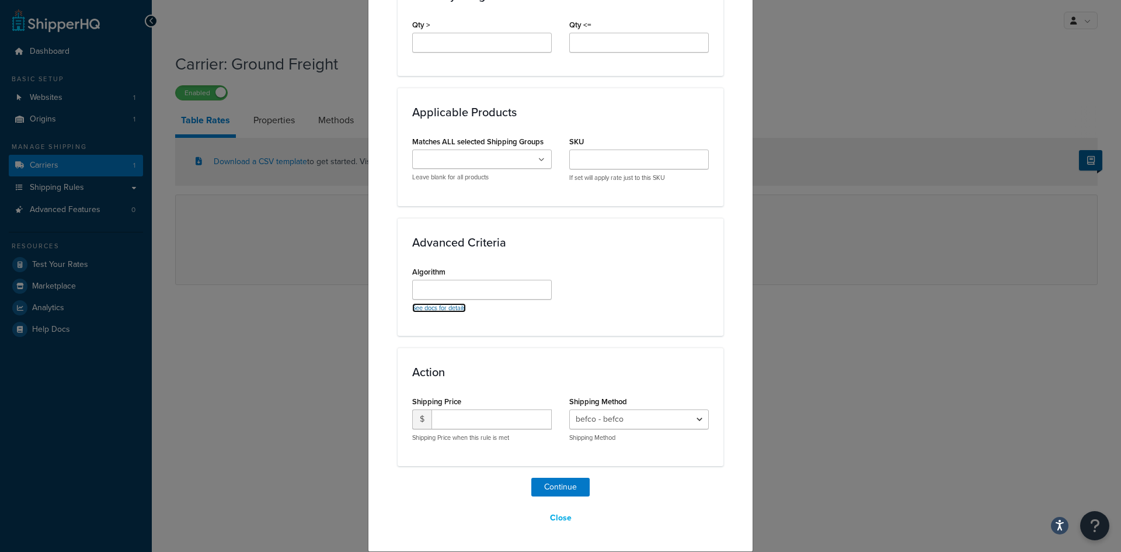
click at [460, 309] on link "See docs for details" at bounding box center [439, 307] width 54 height 9
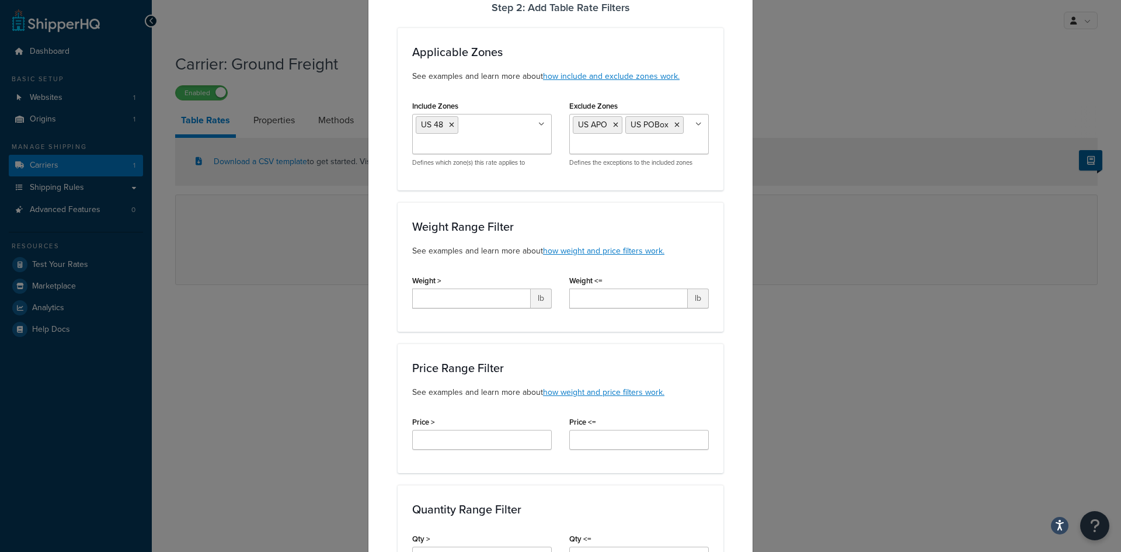
scroll to position [0, 0]
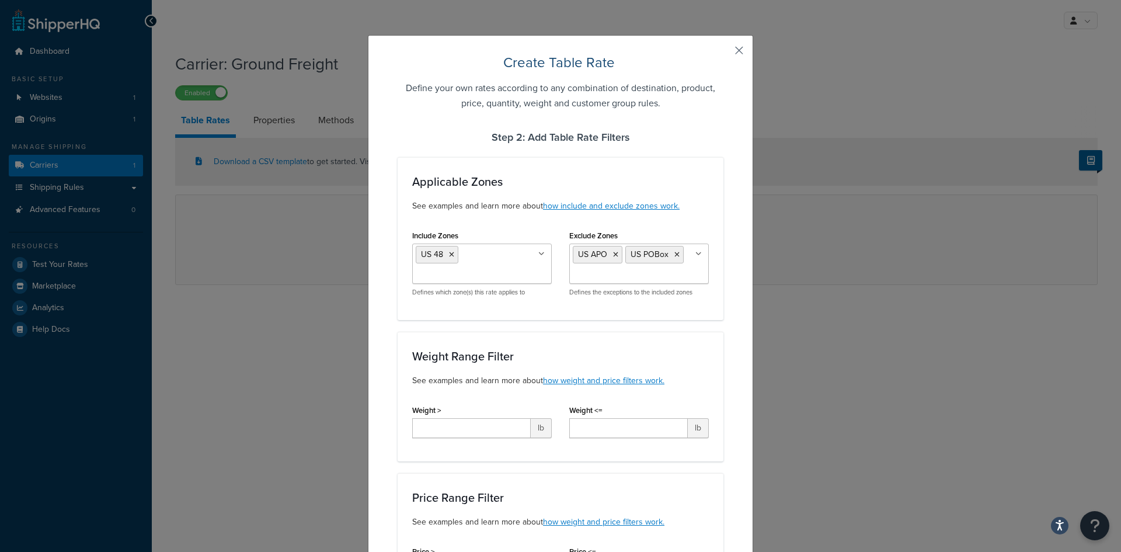
click at [723, 53] on button "button" at bounding box center [722, 54] width 3 height 3
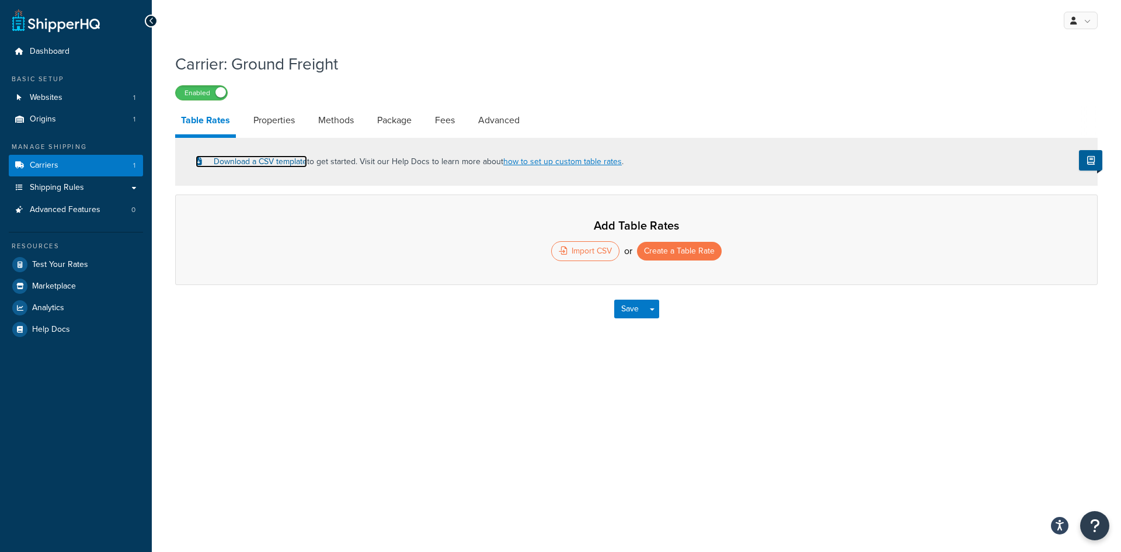
click at [277, 161] on link "Download a CSV template" at bounding box center [252, 161] width 112 height 12
click at [113, 186] on link "Shipping Rules" at bounding box center [76, 188] width 134 height 22
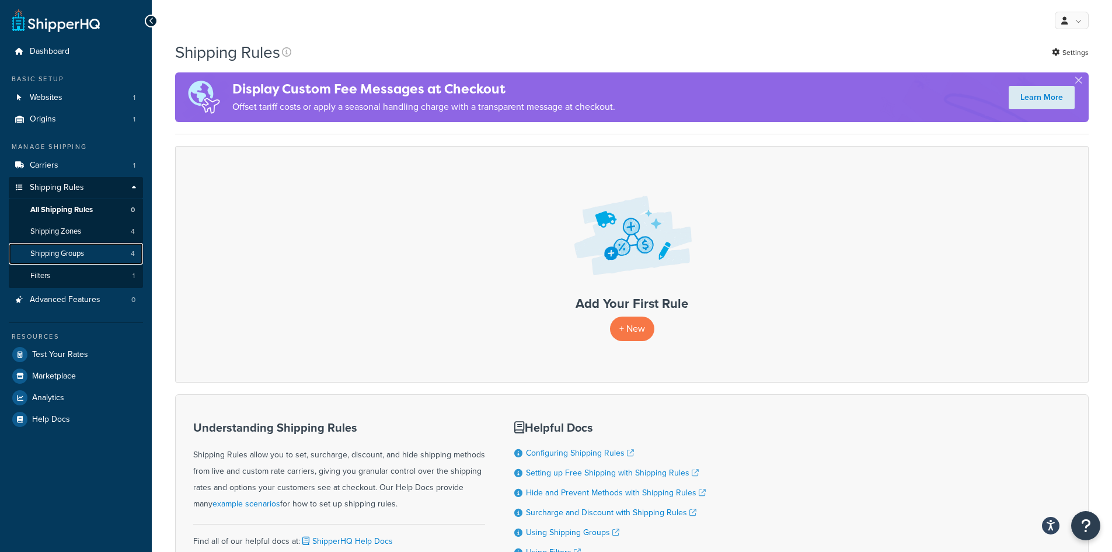
click at [79, 253] on span "Shipping Groups" at bounding box center [57, 254] width 54 height 10
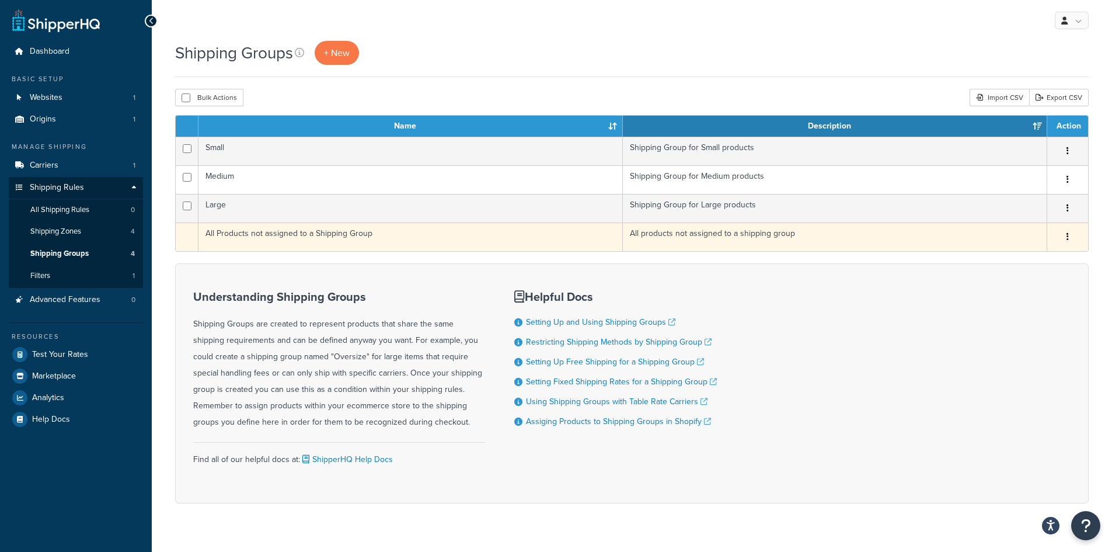
click at [270, 244] on td "All Products not assigned to a Shipping Group" at bounding box center [411, 236] width 424 height 29
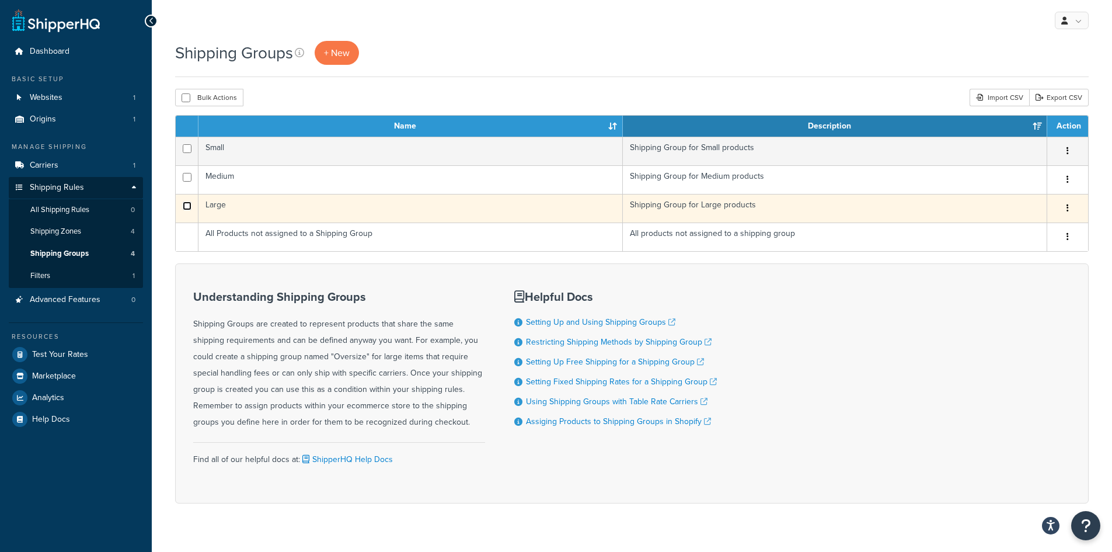
click at [189, 153] on input "checkbox" at bounding box center [187, 148] width 9 height 9
click at [186, 153] on input "checkbox" at bounding box center [187, 148] width 9 height 9
checkbox input "false"
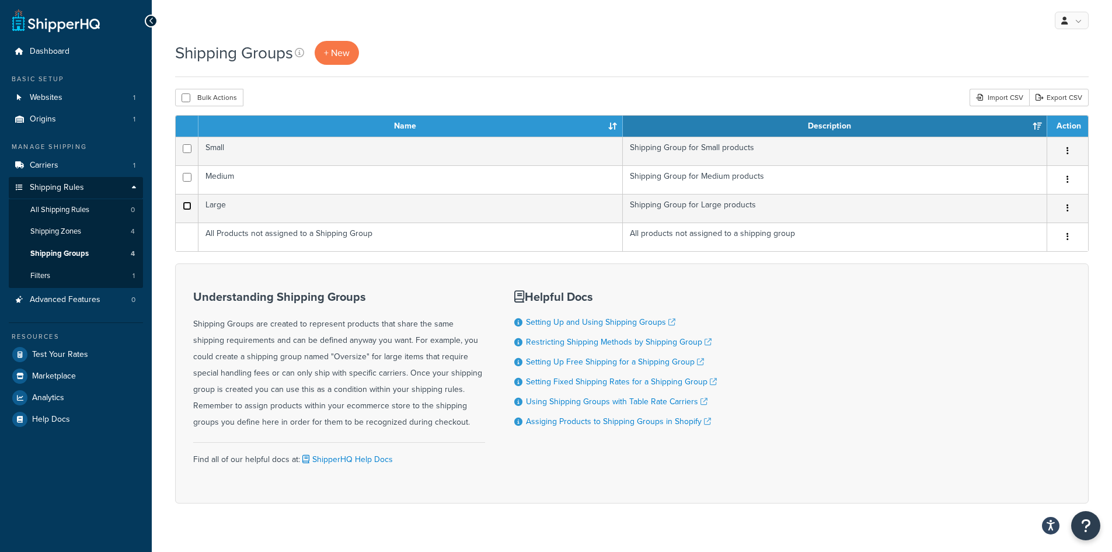
scroll to position [22, 0]
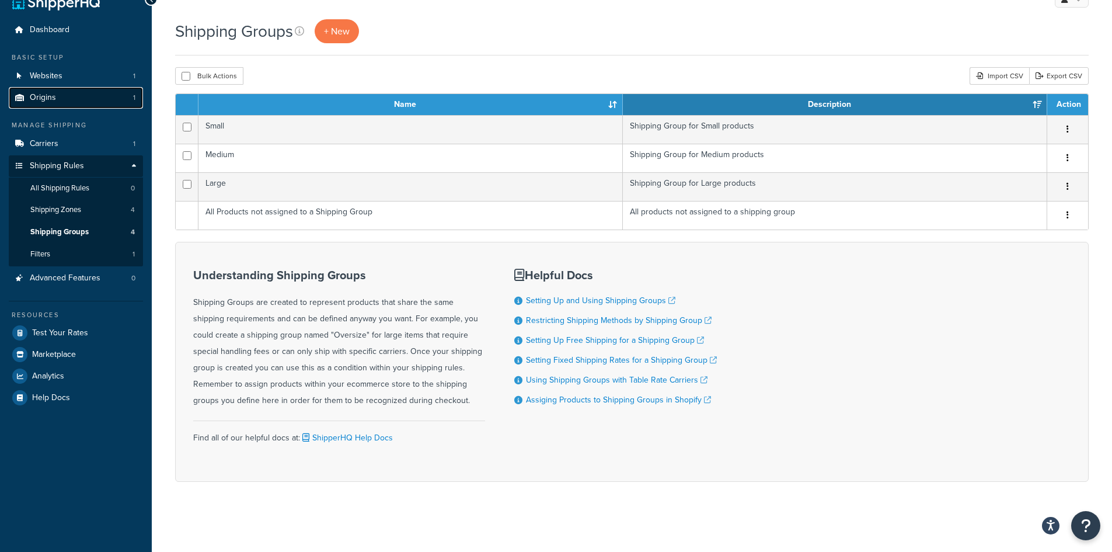
click at [101, 101] on link "Origins 1" at bounding box center [76, 98] width 134 height 22
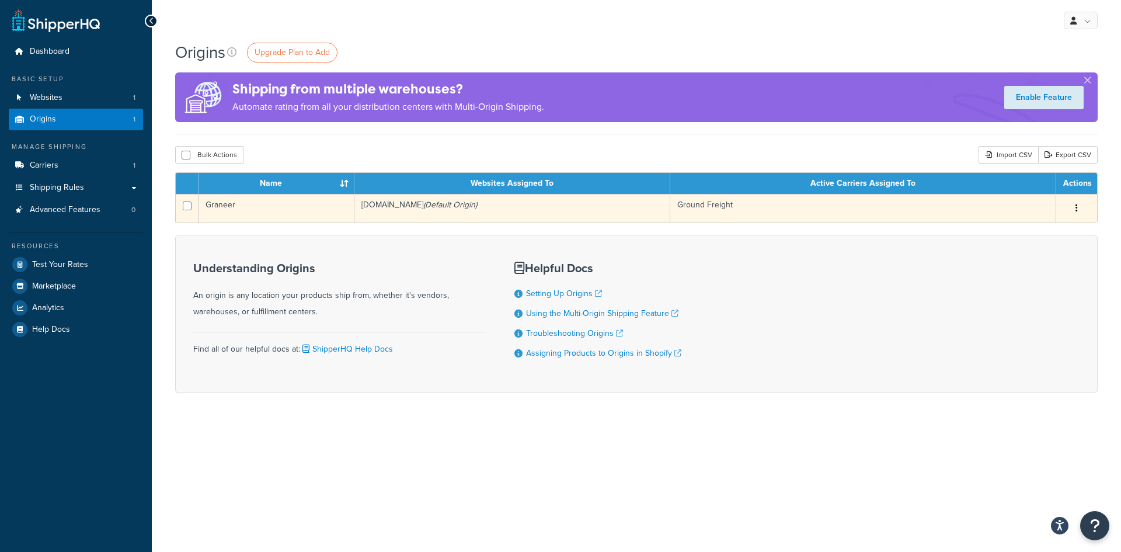
click at [215, 208] on td "Graneer" at bounding box center [277, 208] width 156 height 29
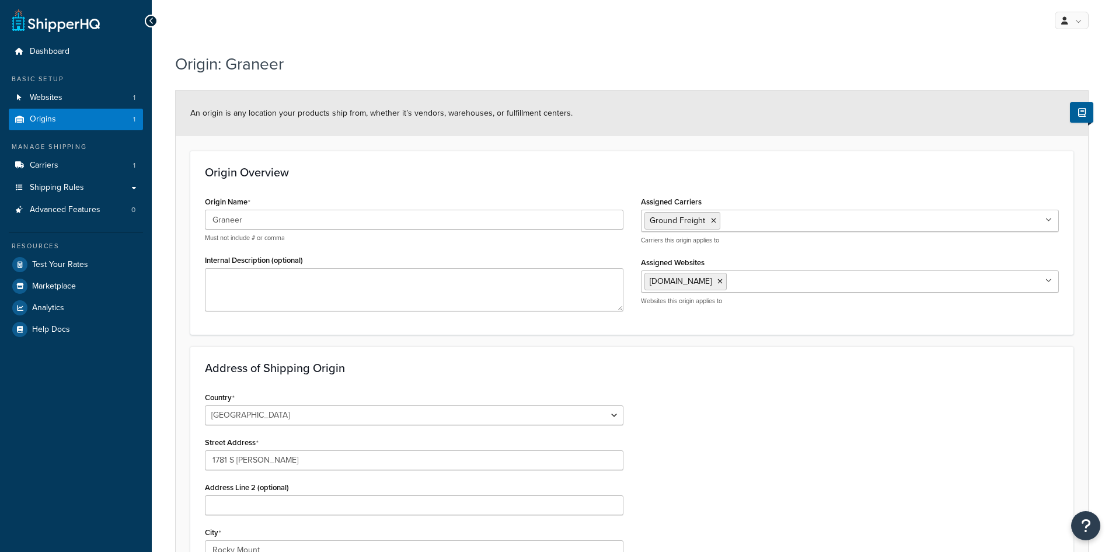
select select "33"
drag, startPoint x: 260, startPoint y: 221, endPoint x: 209, endPoint y: 220, distance: 51.4
click at [209, 220] on input "Graneer" at bounding box center [414, 220] width 419 height 20
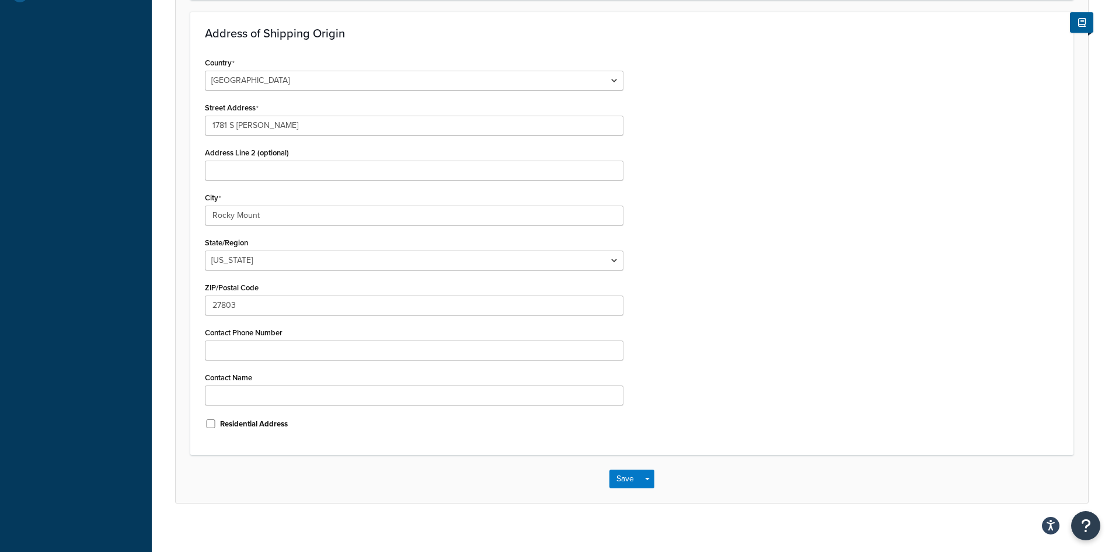
scroll to position [344, 0]
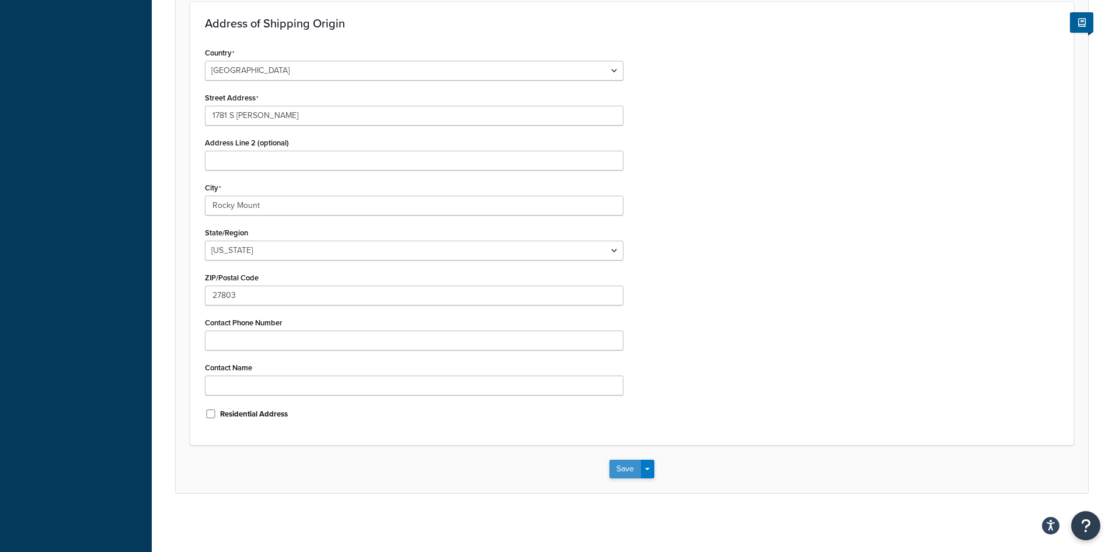
type input "BEFCO"
click at [627, 469] on button "Save" at bounding box center [626, 469] width 32 height 19
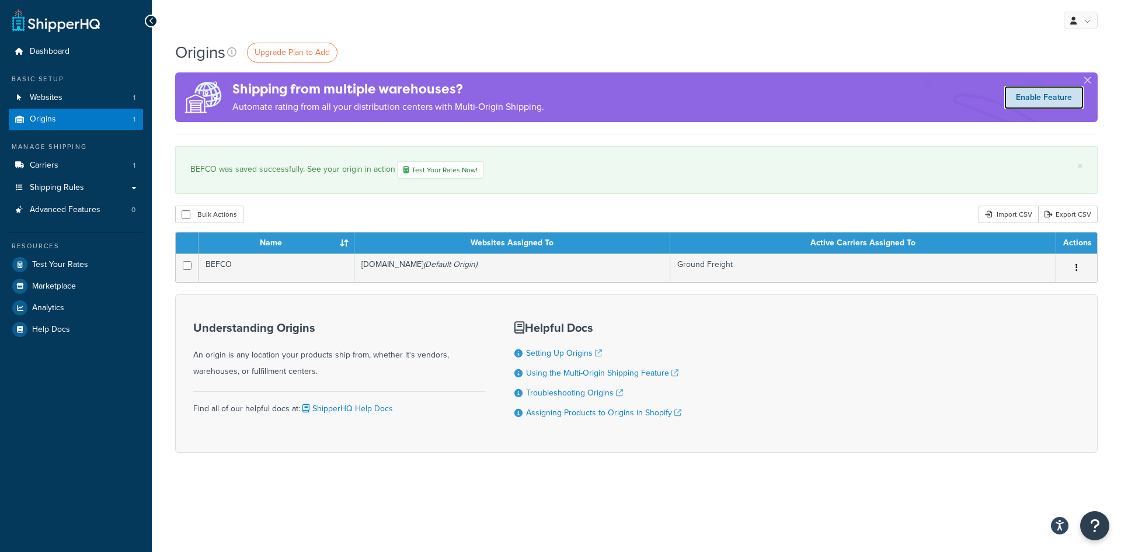
click at [1049, 97] on link "Enable Feature" at bounding box center [1043, 97] width 79 height 23
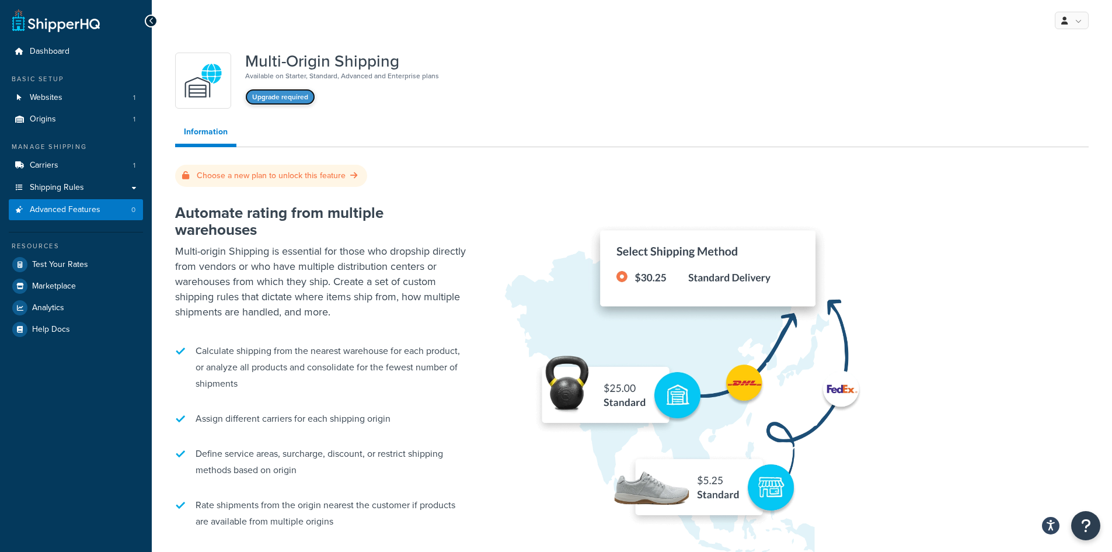
click at [280, 98] on button "Upgrade required" at bounding box center [280, 97] width 70 height 16
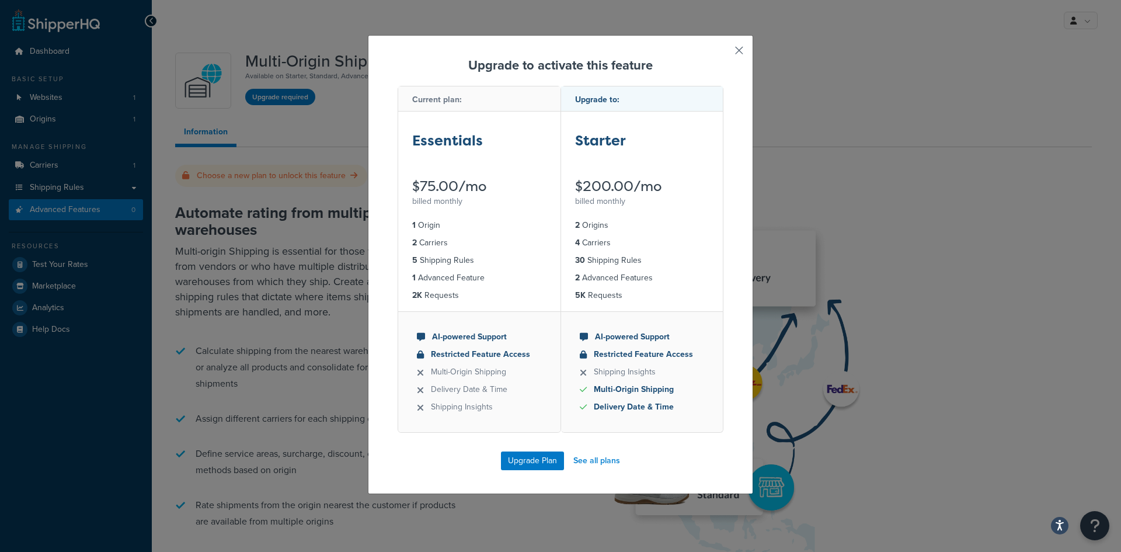
click at [723, 53] on button "button" at bounding box center [722, 54] width 3 height 3
